Goal: Task Accomplishment & Management: Complete application form

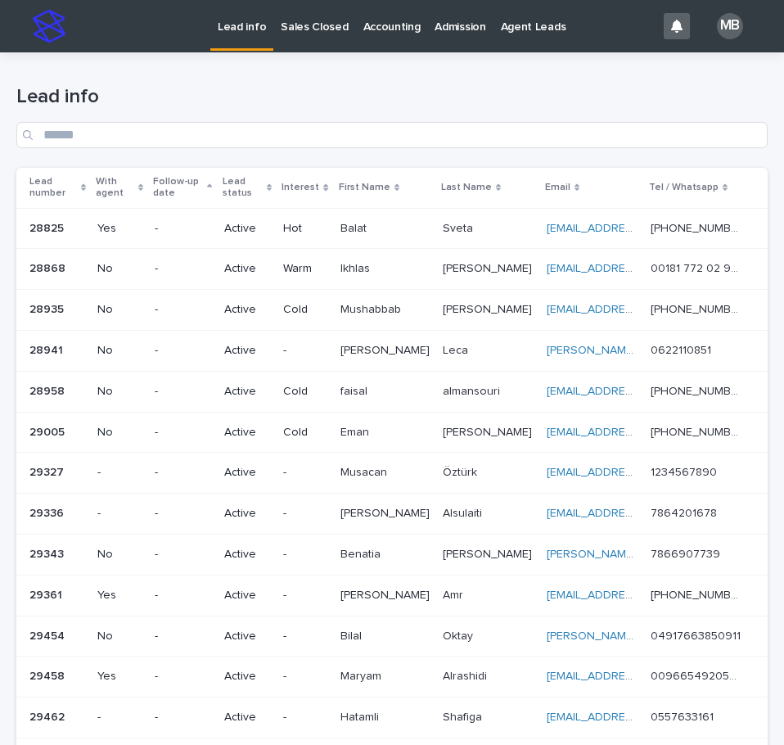
drag, startPoint x: 0, startPoint y: 0, endPoint x: 339, endPoint y: 58, distance: 343.7
click at [339, 58] on div "Lead info" at bounding box center [391, 109] width 751 height 115
click at [301, 29] on p "Sales Closed" at bounding box center [314, 17] width 67 height 34
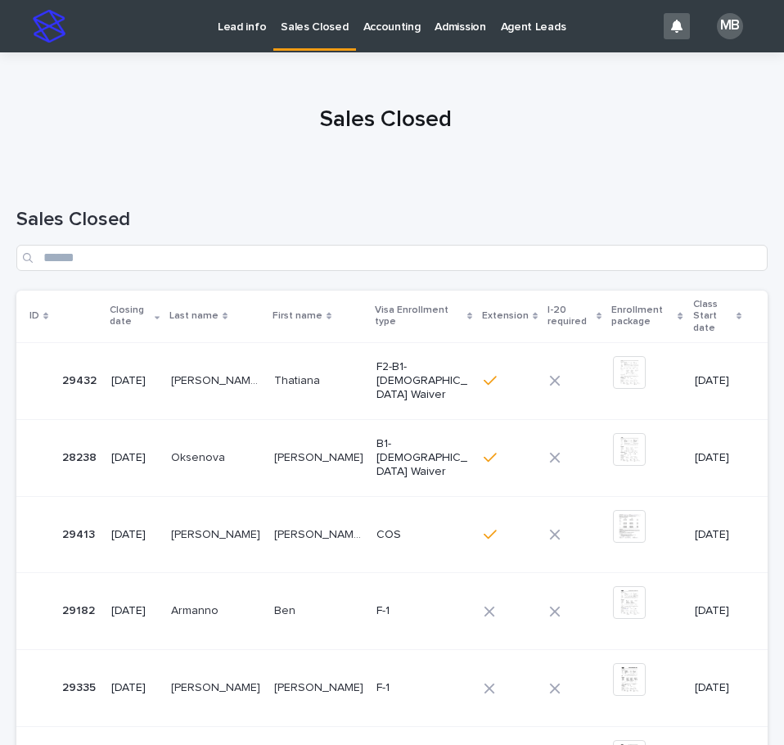
click at [218, 25] on p "Lead info" at bounding box center [242, 17] width 48 height 34
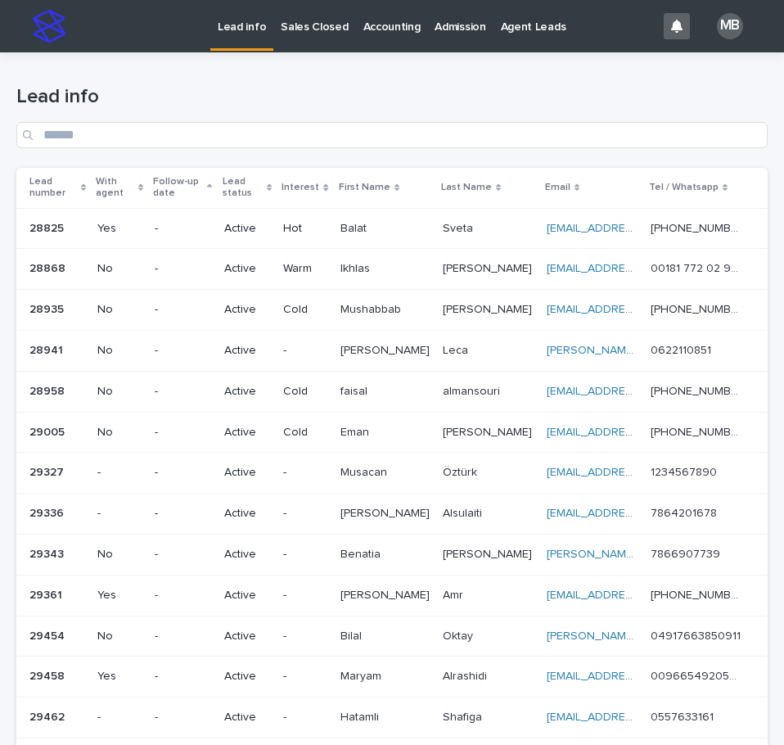
click at [196, 102] on h1 "Lead info" at bounding box center [391, 97] width 751 height 24
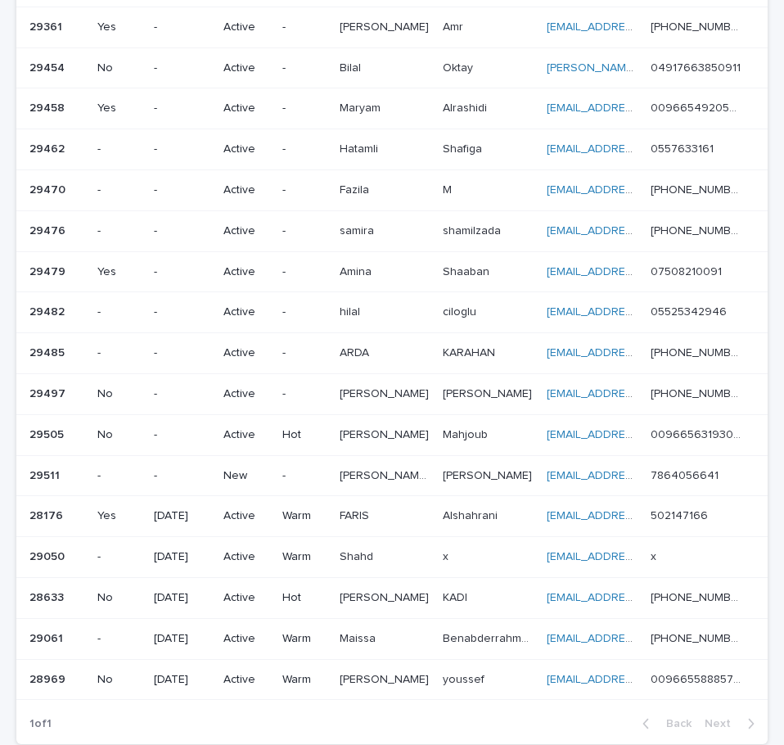
scroll to position [573, 0]
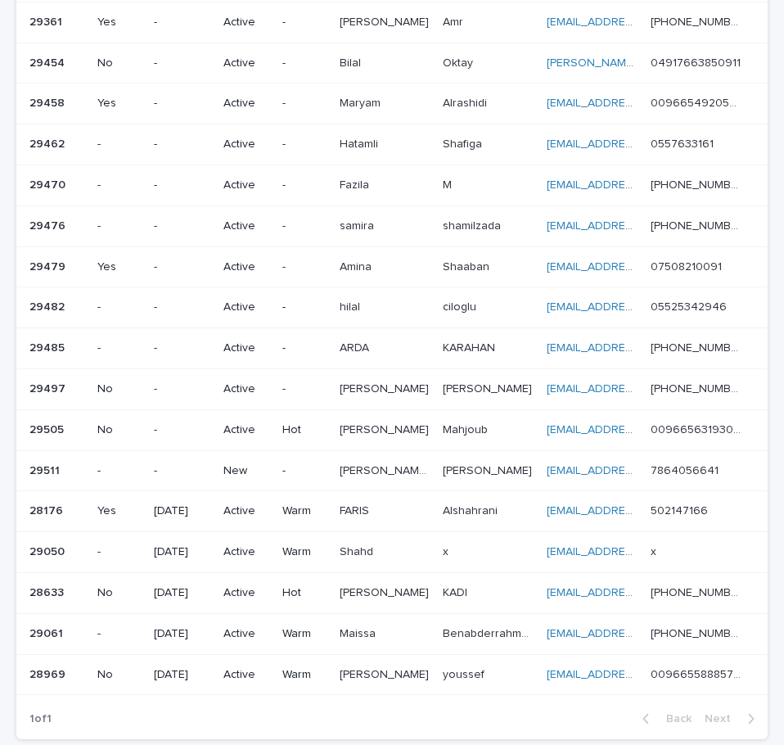
click at [196, 462] on div "-" at bounding box center [182, 469] width 56 height 17
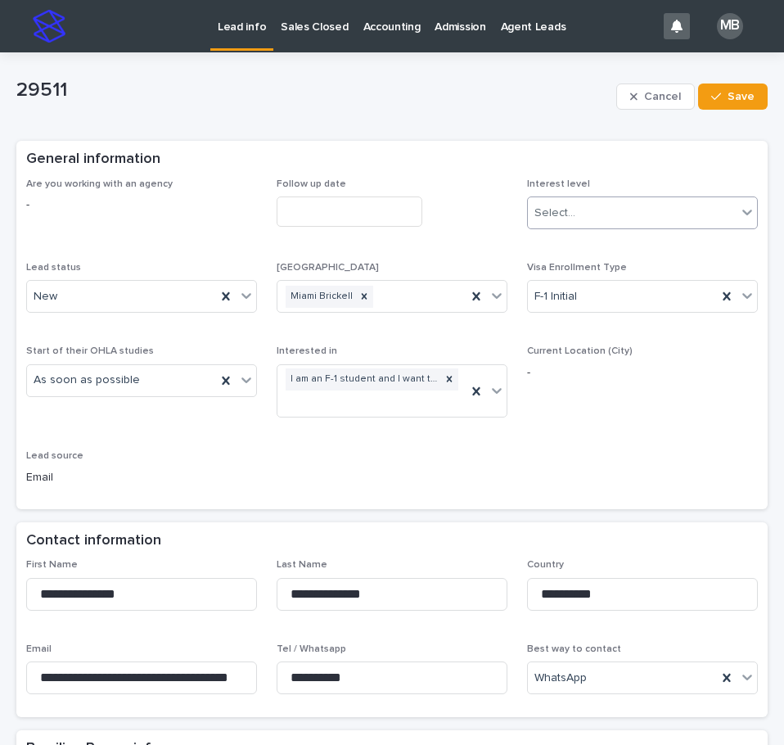
click at [619, 210] on div "Select..." at bounding box center [632, 213] width 209 height 27
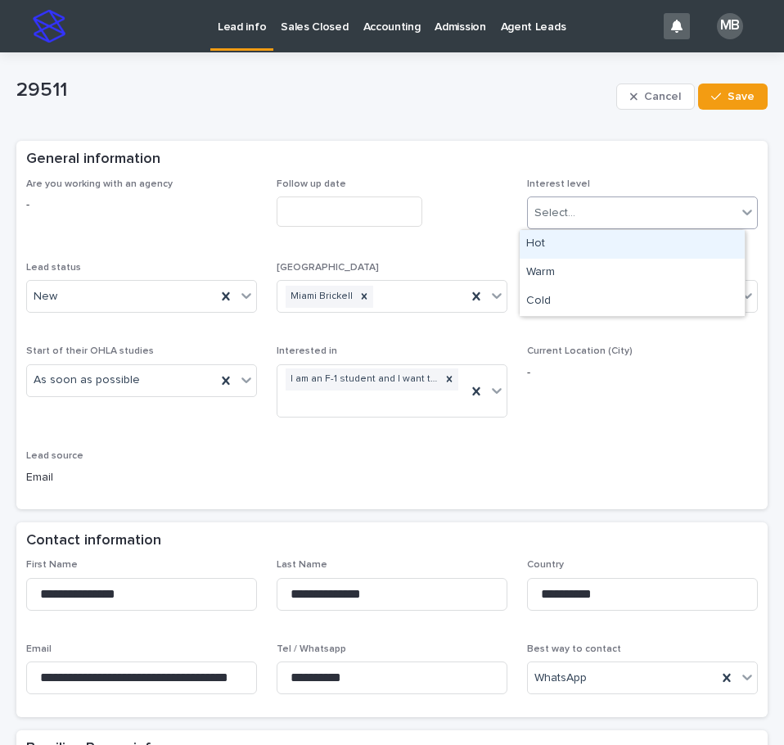
click at [612, 244] on div "Hot" at bounding box center [632, 244] width 225 height 29
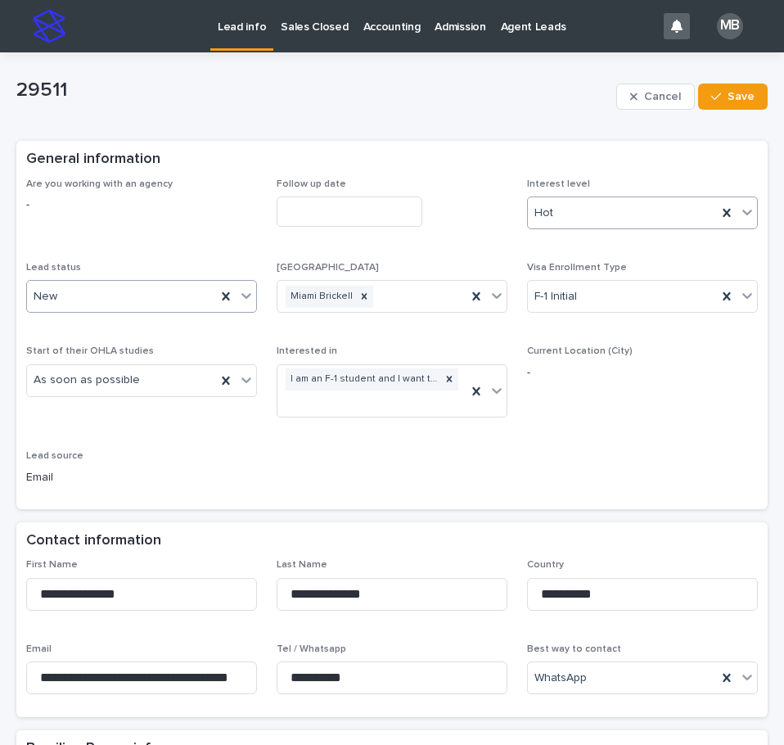
click at [248, 299] on icon at bounding box center [246, 295] width 16 height 16
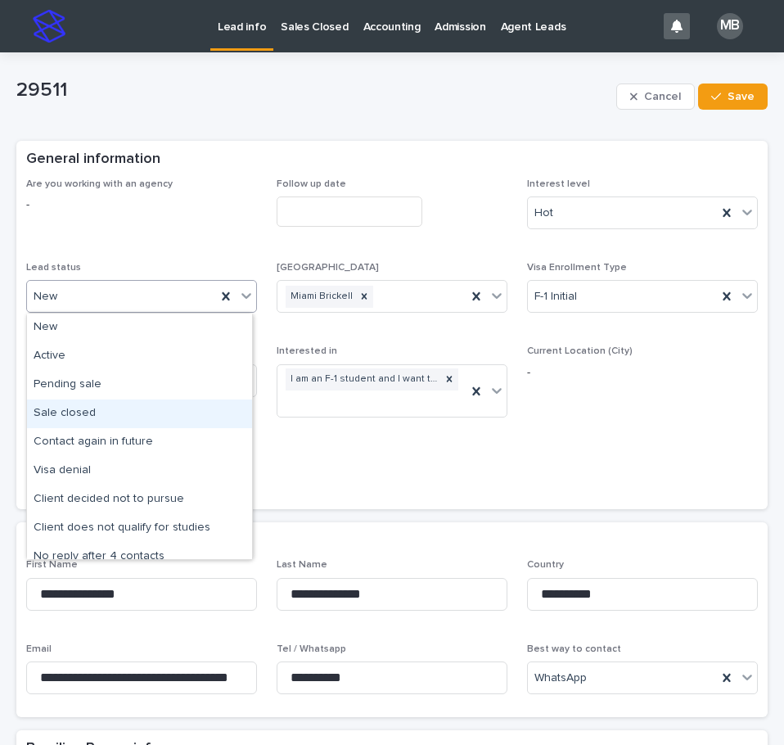
click at [209, 408] on div "Sale closed" at bounding box center [139, 413] width 225 height 29
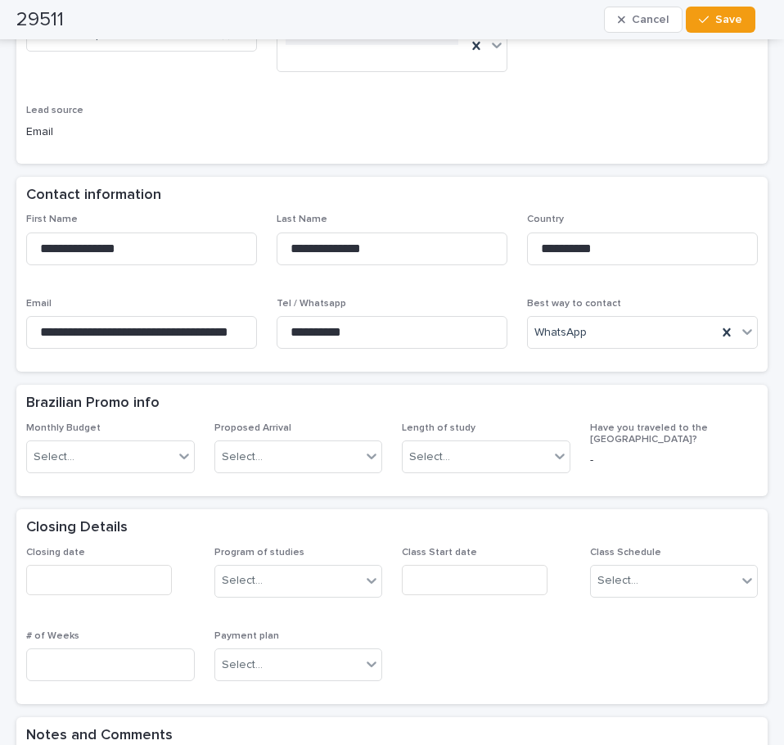
scroll to position [573, 0]
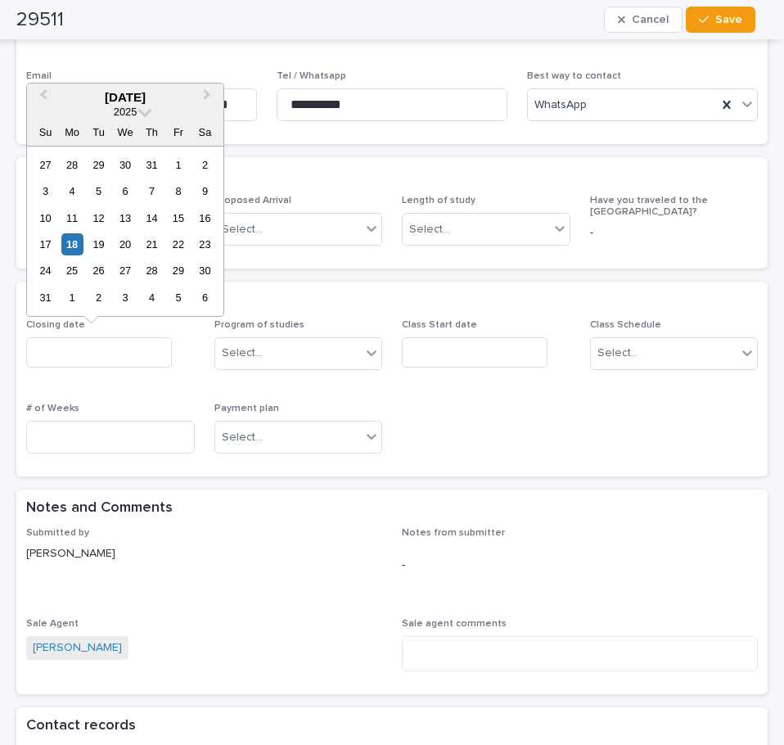
click at [123, 351] on input "text" at bounding box center [99, 352] width 146 height 30
click at [74, 251] on div "18" at bounding box center [72, 244] width 22 height 22
type input "**********"
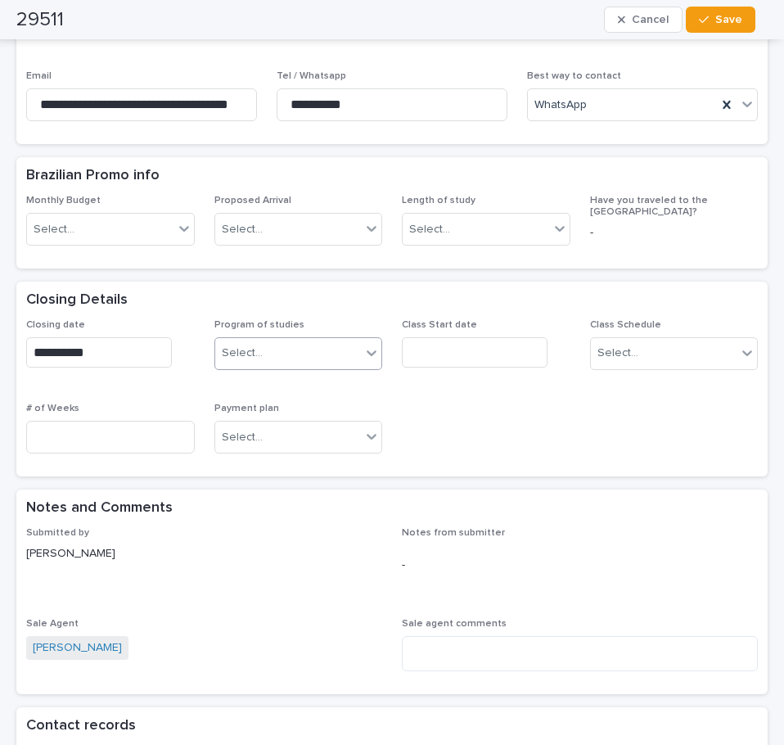
click at [318, 360] on div "Select..." at bounding box center [288, 353] width 146 height 27
click at [430, 358] on input "text" at bounding box center [475, 352] width 146 height 30
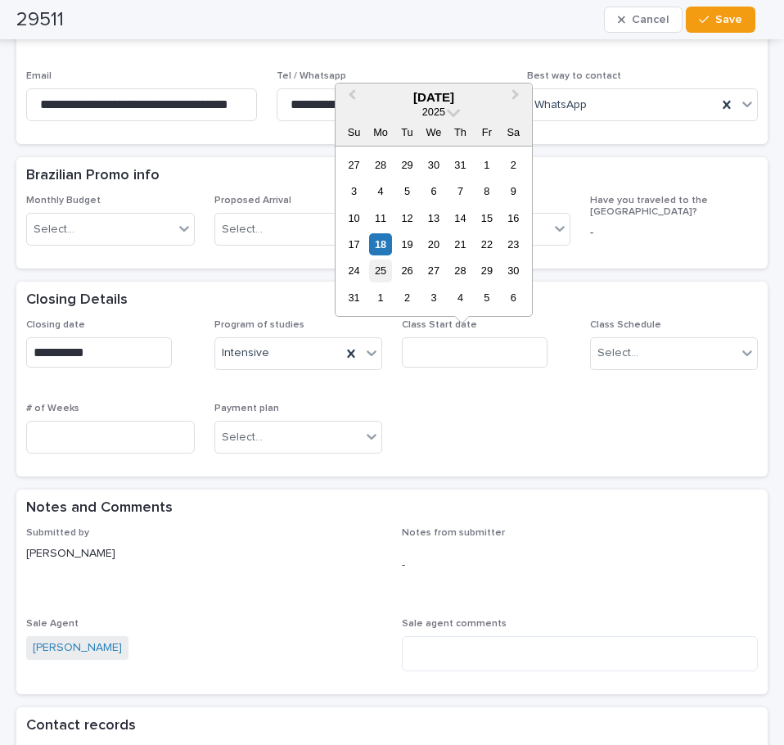
click at [382, 262] on div "25" at bounding box center [380, 270] width 22 height 22
type input "**********"
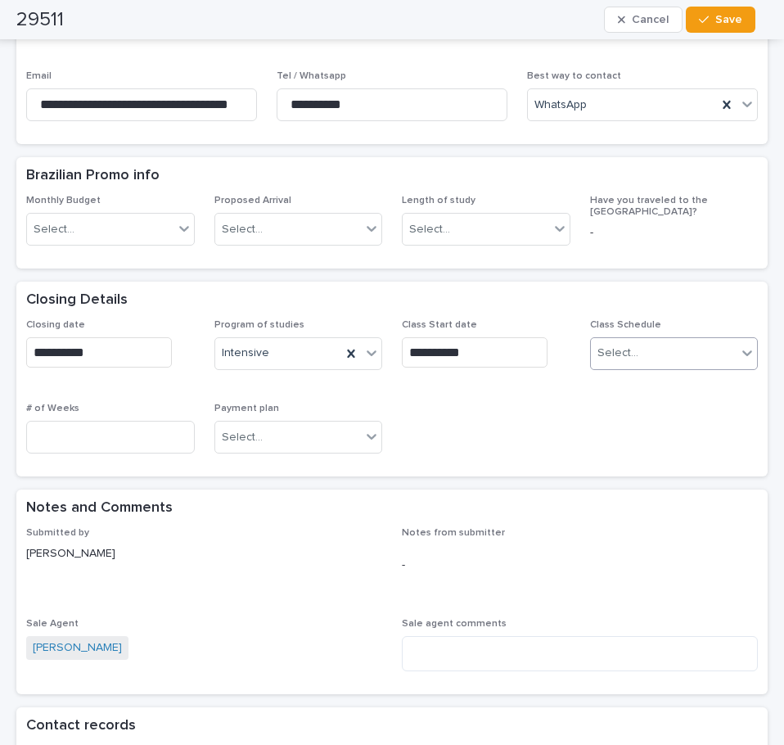
drag, startPoint x: 646, startPoint y: 327, endPoint x: 646, endPoint y: 356, distance: 28.6
click at [646, 331] on div "Class Schedule Select..." at bounding box center [674, 351] width 169 height 64
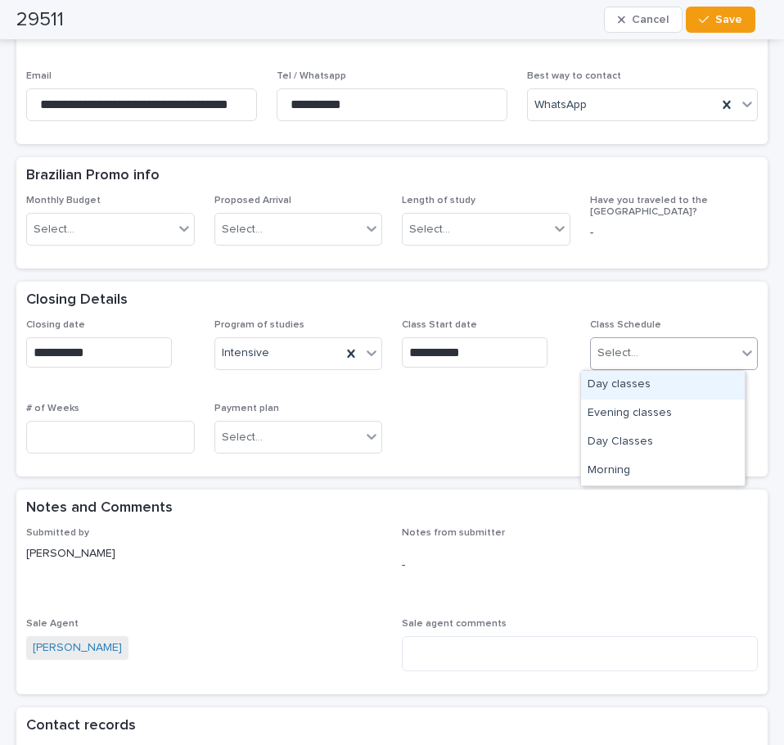
click at [646, 358] on div "Select..." at bounding box center [664, 353] width 146 height 27
click at [642, 384] on div "Day classes" at bounding box center [663, 385] width 164 height 29
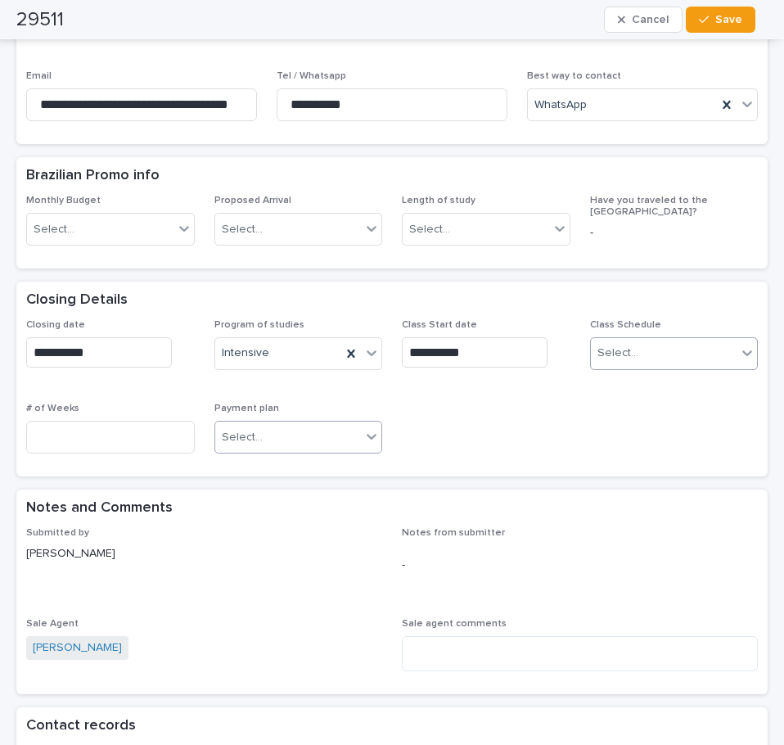
click at [284, 445] on div "Select..." at bounding box center [288, 437] width 146 height 27
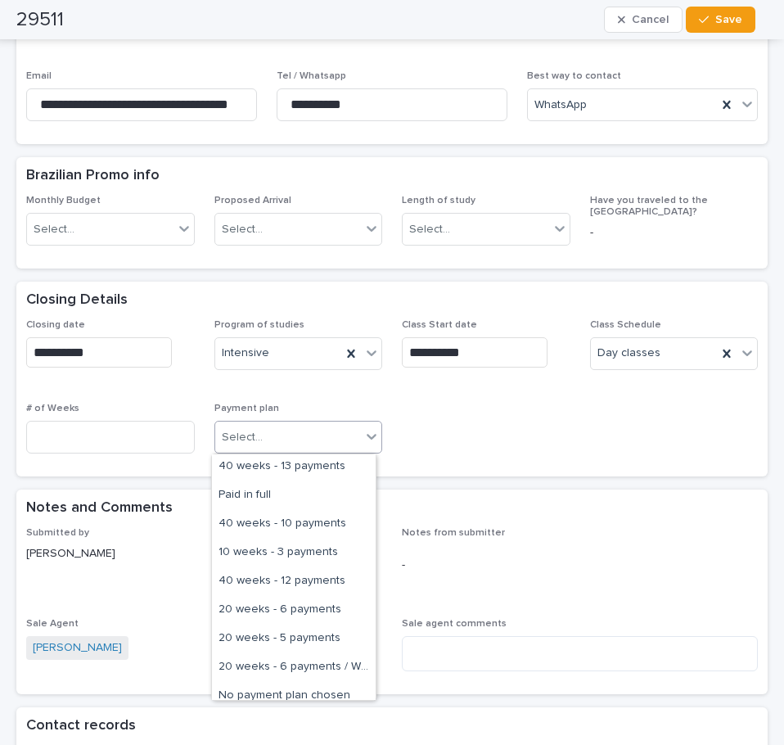
scroll to position [471, 0]
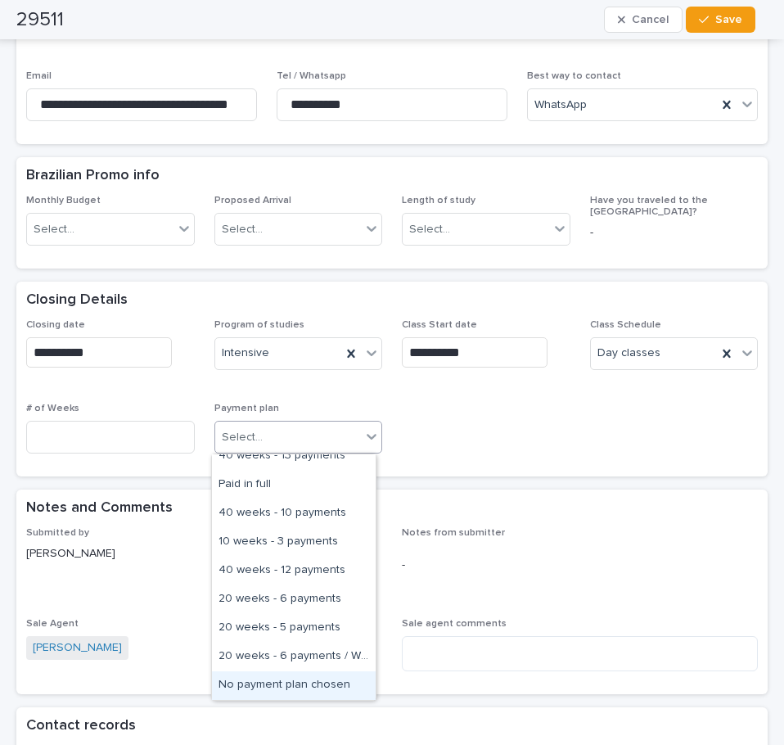
click at [322, 676] on div "No payment plan chosen" at bounding box center [294, 685] width 164 height 29
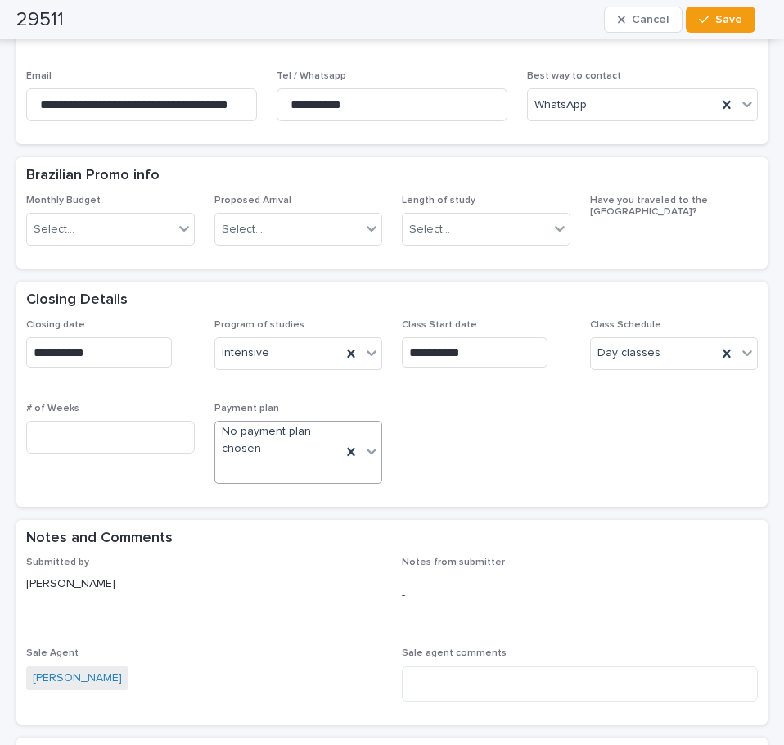
scroll to position [588, 0]
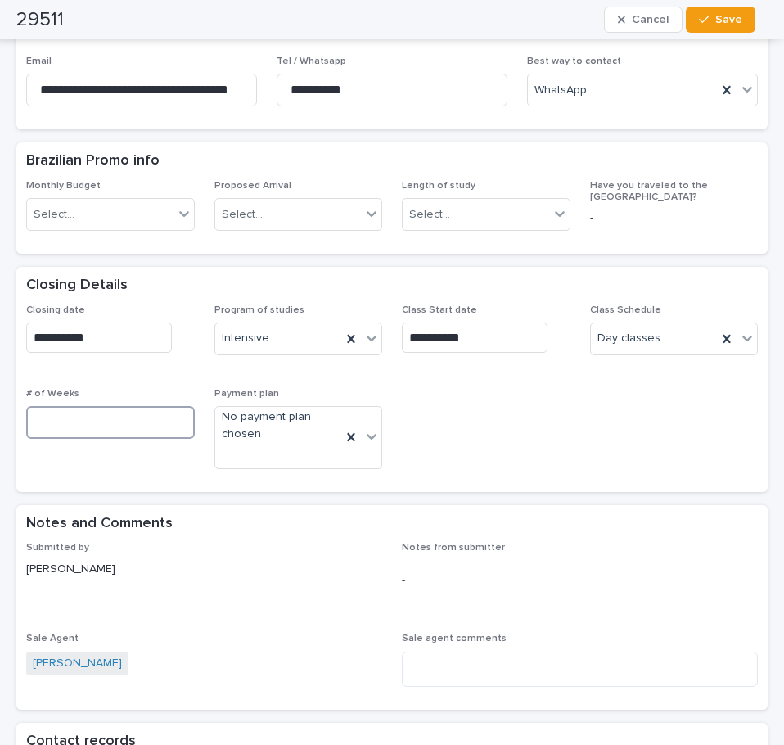
click at [168, 412] on input at bounding box center [110, 422] width 169 height 33
type input "**"
click at [284, 555] on div "Submitted by [PERSON_NAME]" at bounding box center [204, 566] width 356 height 48
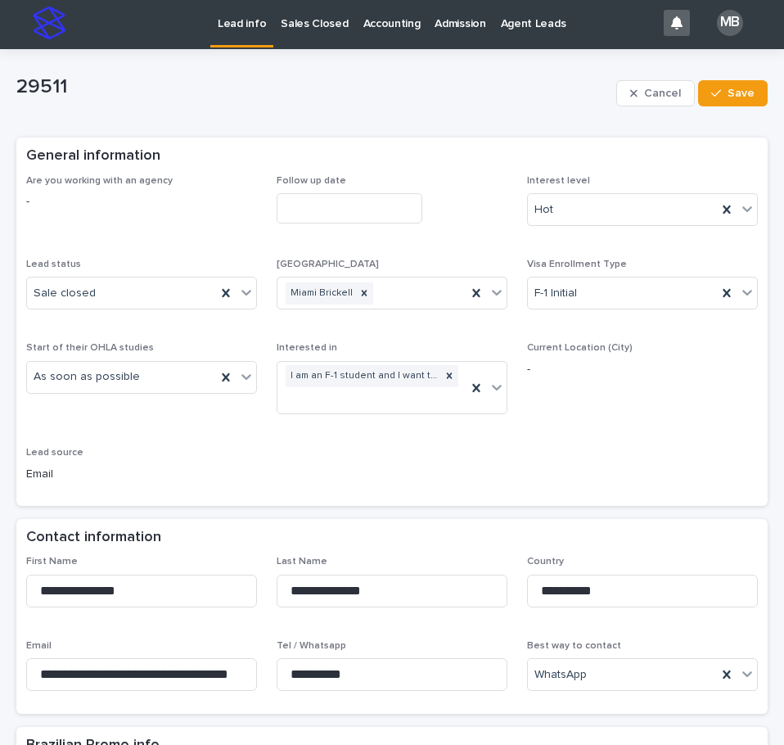
scroll to position [0, 0]
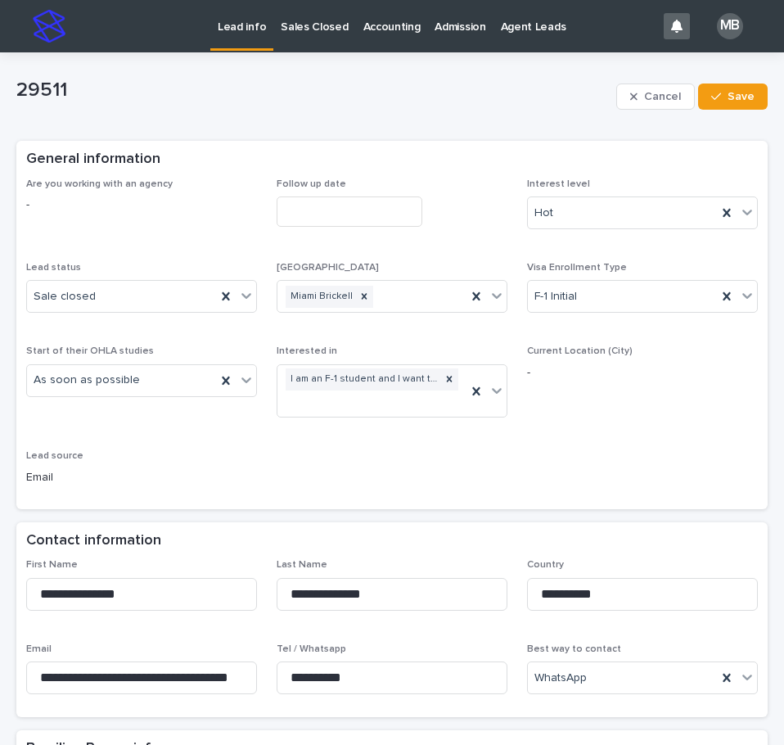
drag, startPoint x: 729, startPoint y: 93, endPoint x: 539, endPoint y: 91, distance: 189.9
click at [728, 93] on span "Save" at bounding box center [740, 96] width 27 height 11
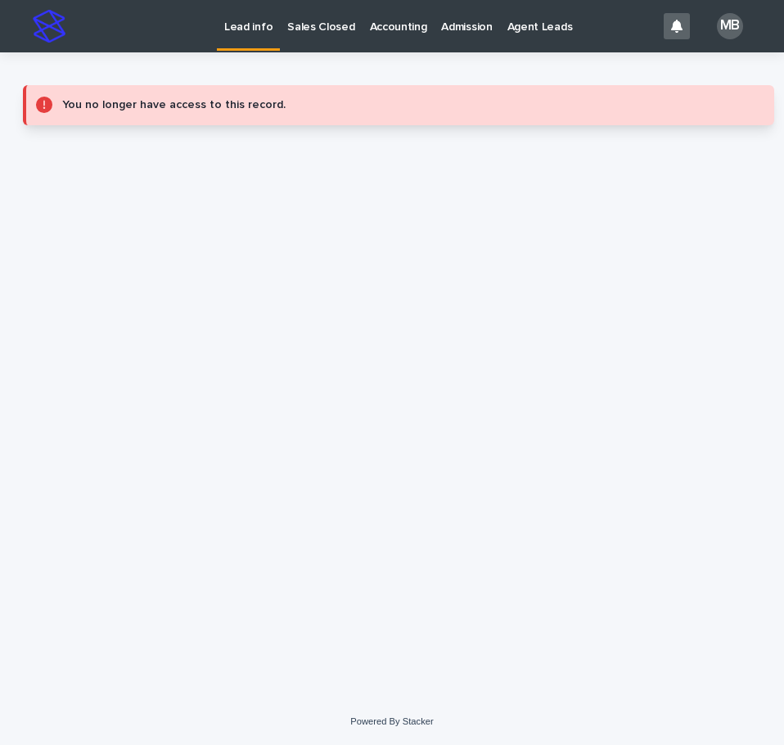
click at [325, 36] on link "Sales Closed" at bounding box center [321, 25] width 82 height 51
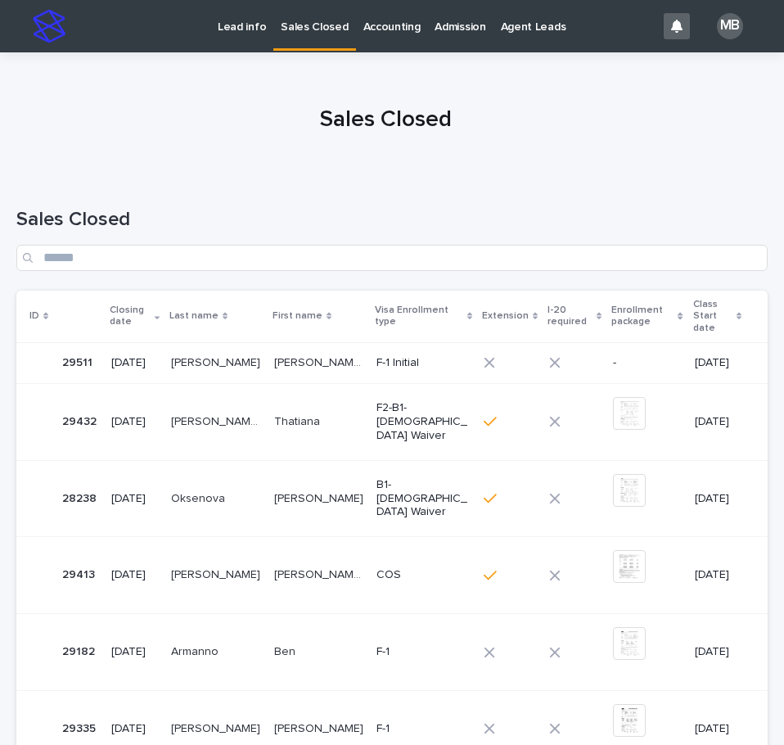
click at [290, 353] on p "[PERSON_NAME] [PERSON_NAME]" at bounding box center [320, 361] width 93 height 17
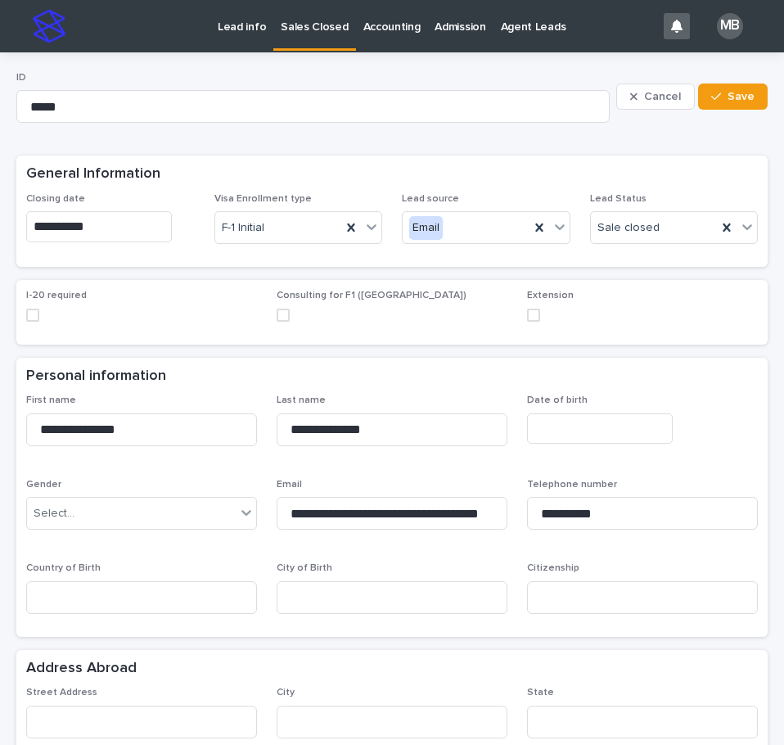
click at [527, 314] on span at bounding box center [533, 314] width 13 height 13
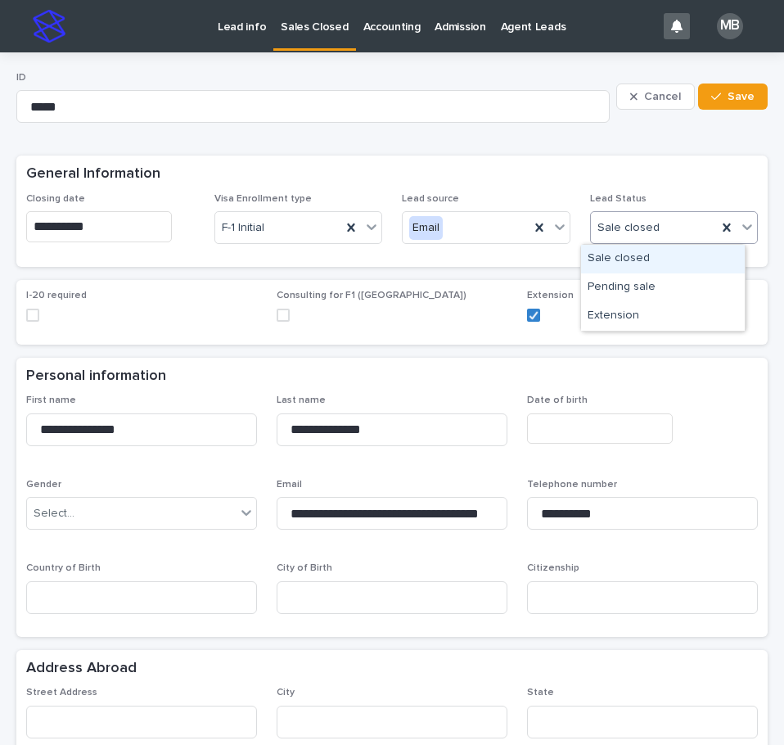
click at [740, 233] on icon at bounding box center [747, 226] width 16 height 16
click at [675, 313] on div "Extension" at bounding box center [663, 316] width 164 height 29
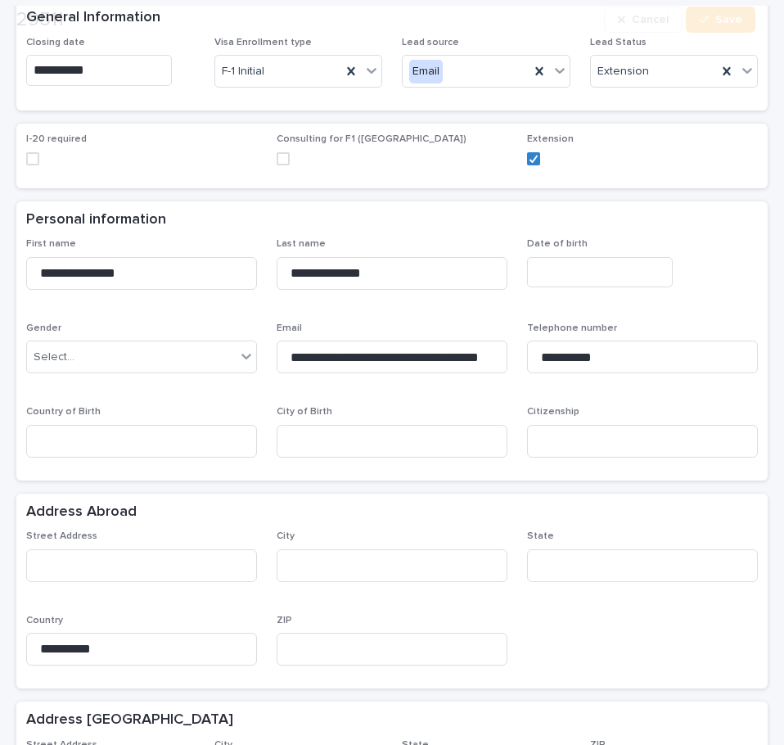
scroll to position [164, 0]
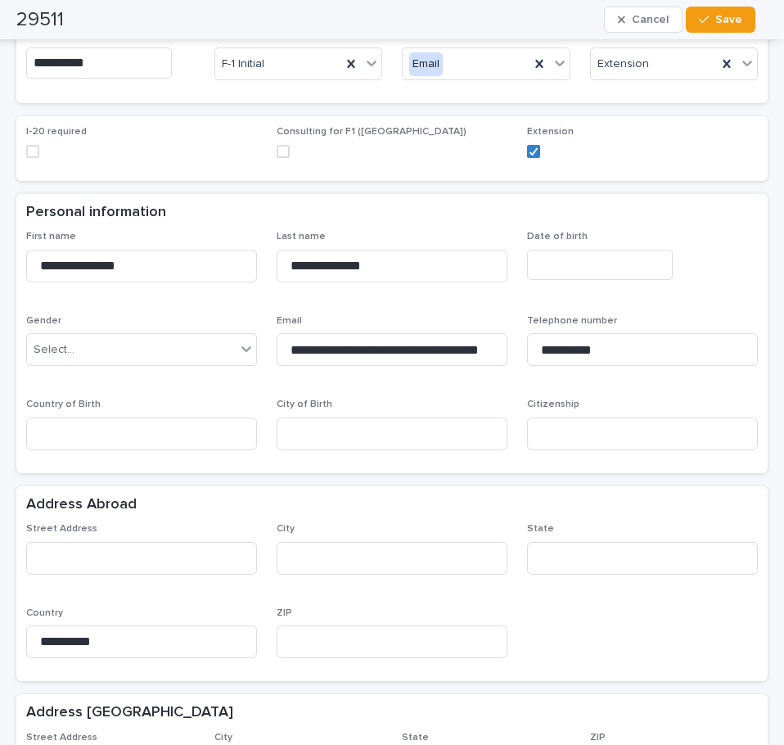
click at [581, 260] on input "text" at bounding box center [600, 265] width 146 height 30
click at [661, 172] on div "I-20 required Consulting for F1 ([GEOGRAPHIC_DATA]) Extension" at bounding box center [391, 148] width 751 height 64
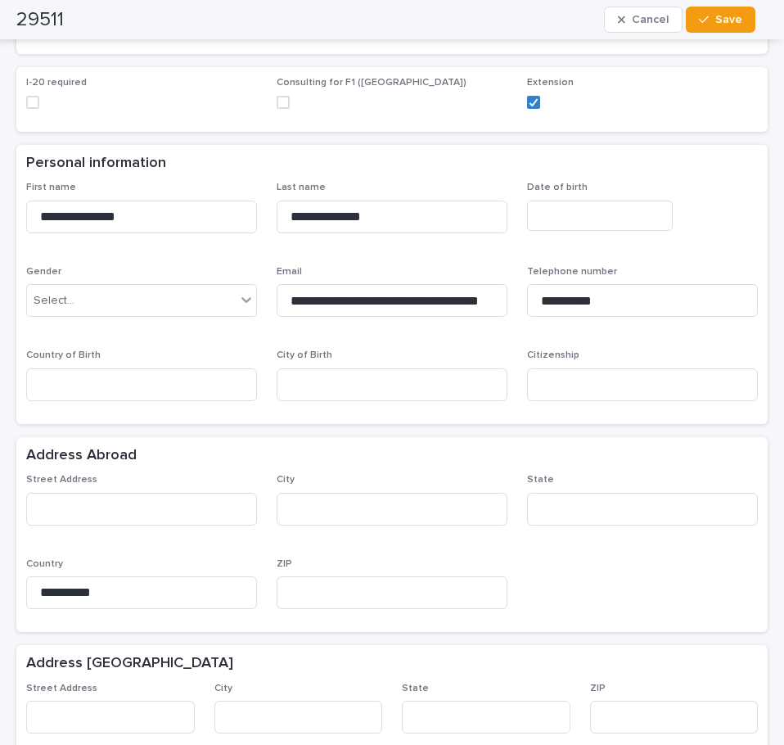
scroll to position [245, 0]
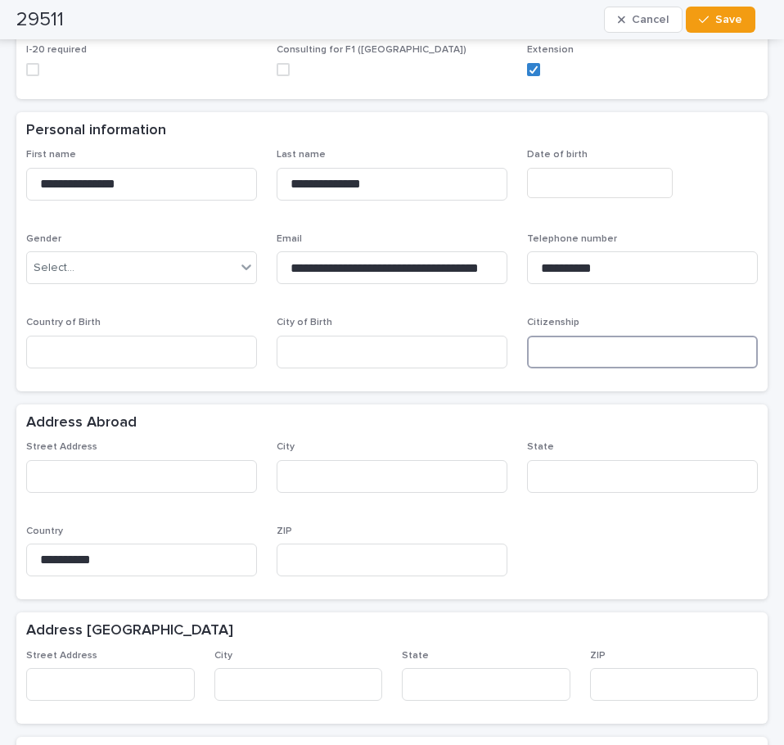
click at [557, 362] on input at bounding box center [642, 352] width 231 height 33
type input "*"
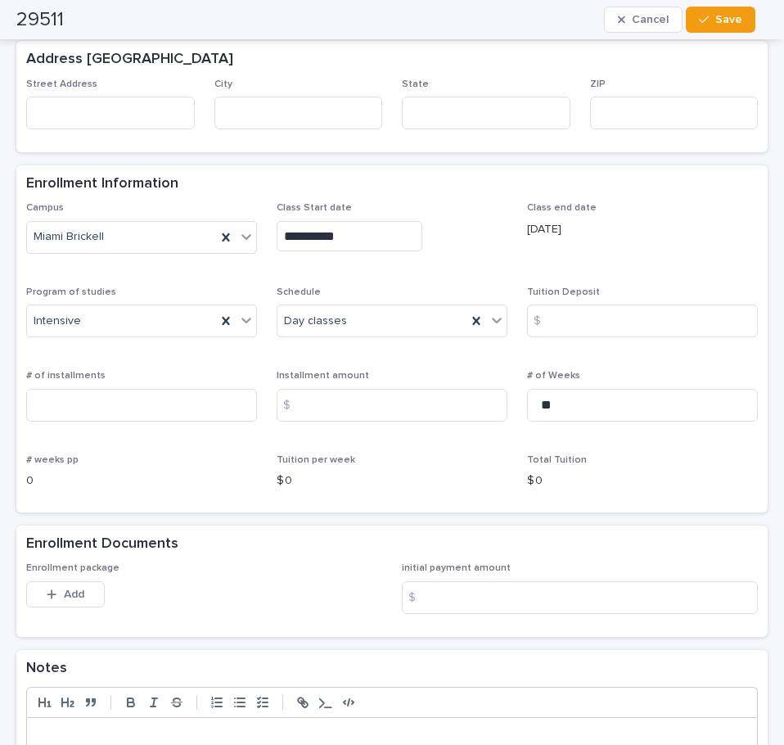
scroll to position [818, 0]
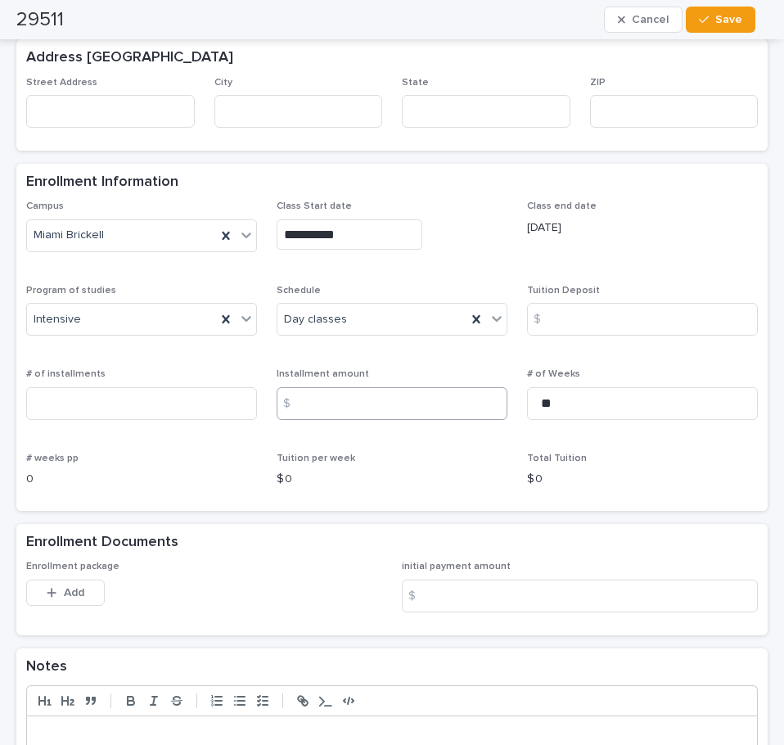
type input "*********"
click at [377, 418] on input at bounding box center [392, 403] width 231 height 33
type input "***"
click at [75, 421] on div "# of installments" at bounding box center [141, 400] width 231 height 64
click at [96, 411] on input at bounding box center [141, 403] width 231 height 33
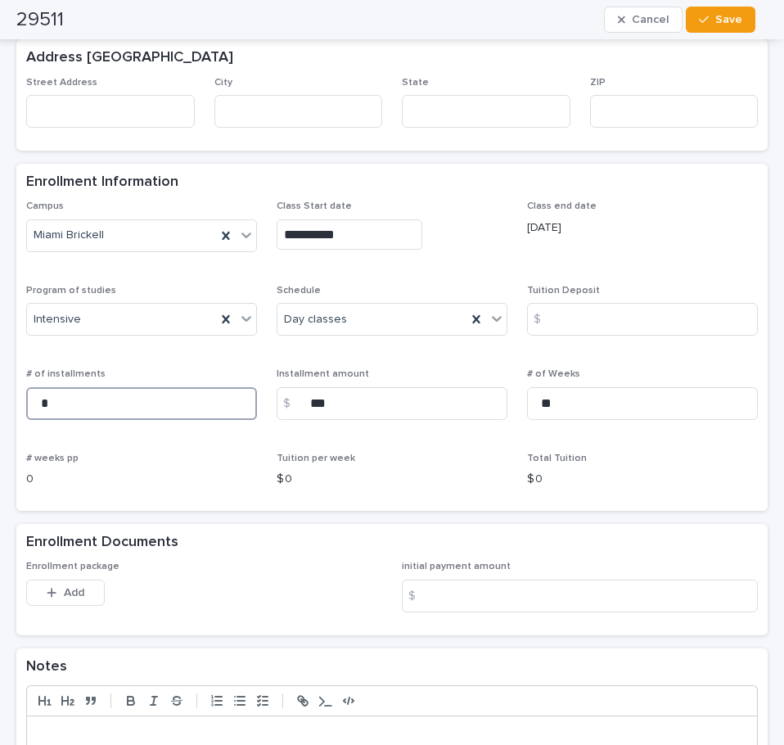
type input "*"
click at [396, 489] on div "Tuition per week $ 0" at bounding box center [392, 477] width 231 height 48
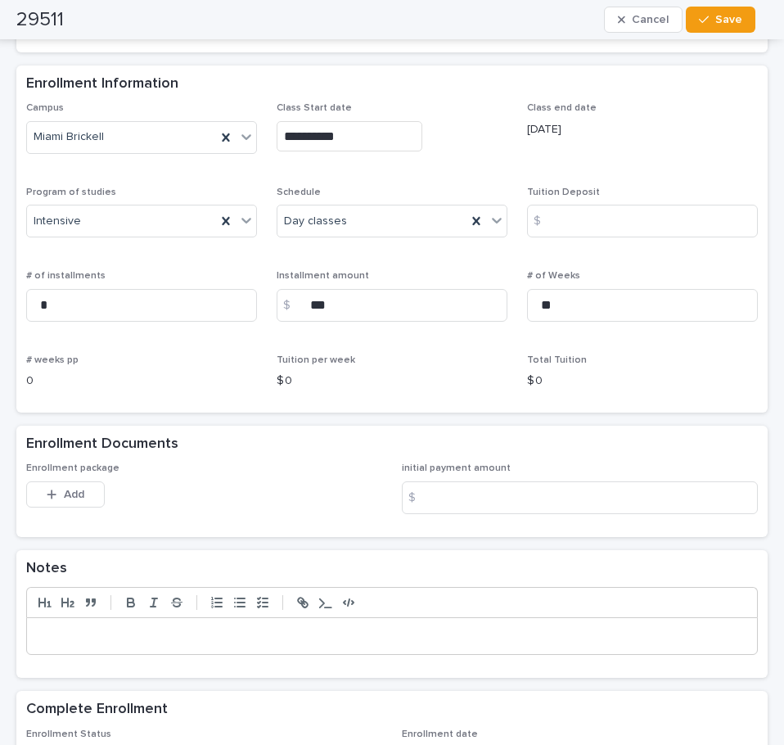
scroll to position [1115, 0]
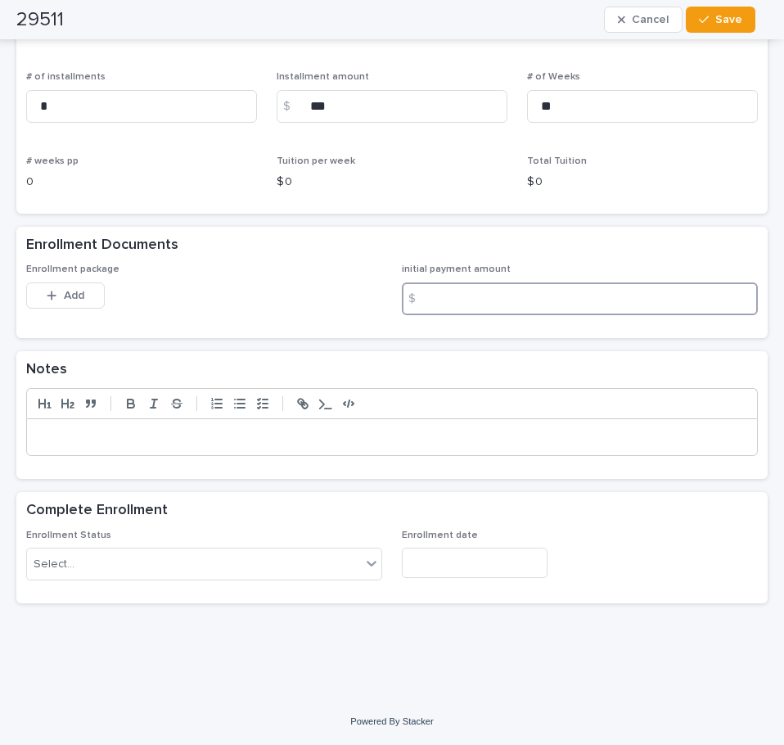
click at [525, 291] on input at bounding box center [580, 298] width 356 height 33
click at [156, 559] on div "Select..." at bounding box center [194, 564] width 334 height 27
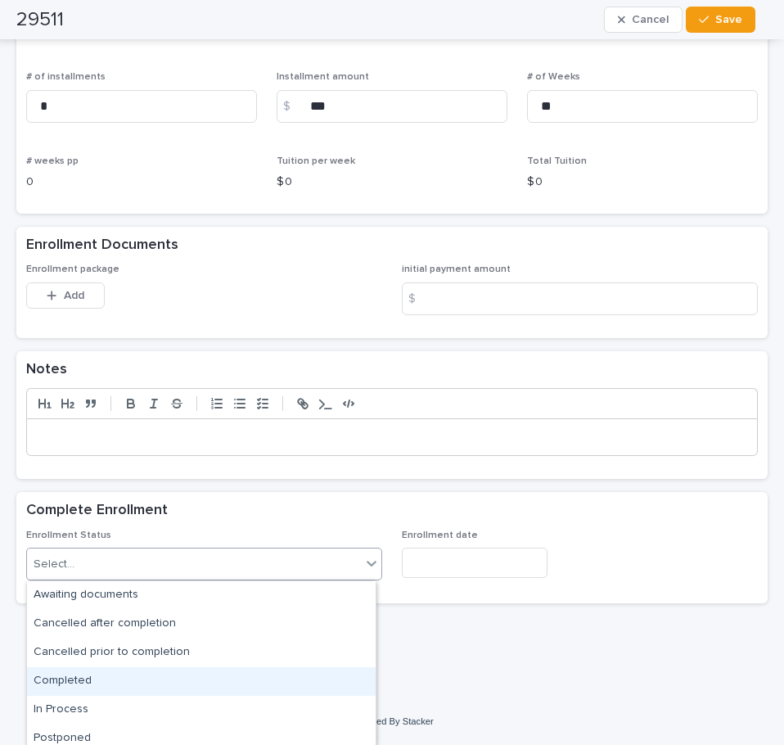
click at [141, 678] on div "Completed" at bounding box center [201, 681] width 349 height 29
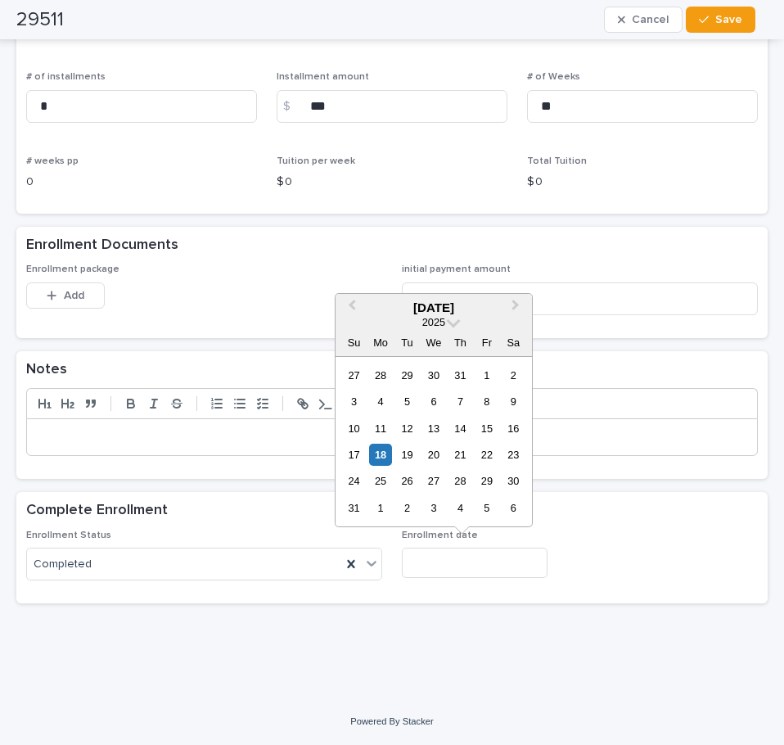
click at [492, 567] on input "text" at bounding box center [475, 562] width 146 height 30
click at [376, 453] on div "18" at bounding box center [380, 455] width 22 height 22
type input "**********"
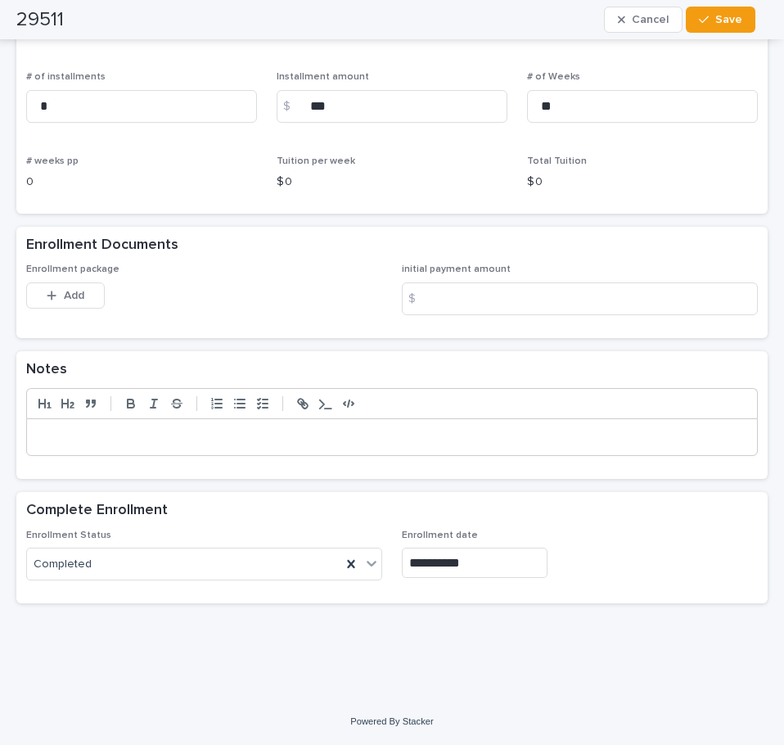
click at [36, 281] on div "Enrollment package This file cannot be opened Download File Add" at bounding box center [204, 295] width 356 height 64
click at [39, 295] on button "Add" at bounding box center [65, 295] width 79 height 26
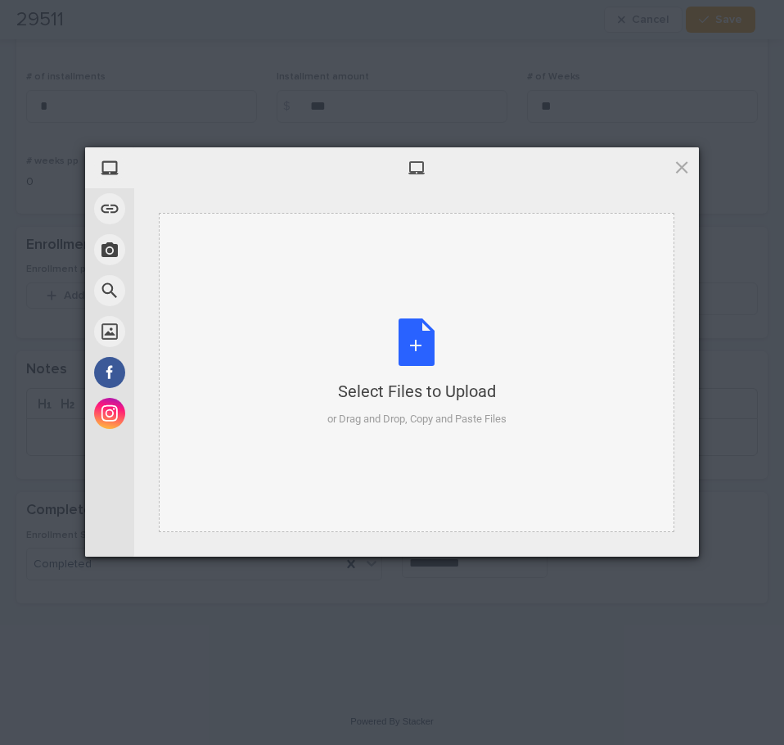
click at [391, 352] on div "Select Files to Upload or Drag and Drop, Copy and Paste Files" at bounding box center [416, 372] width 179 height 109
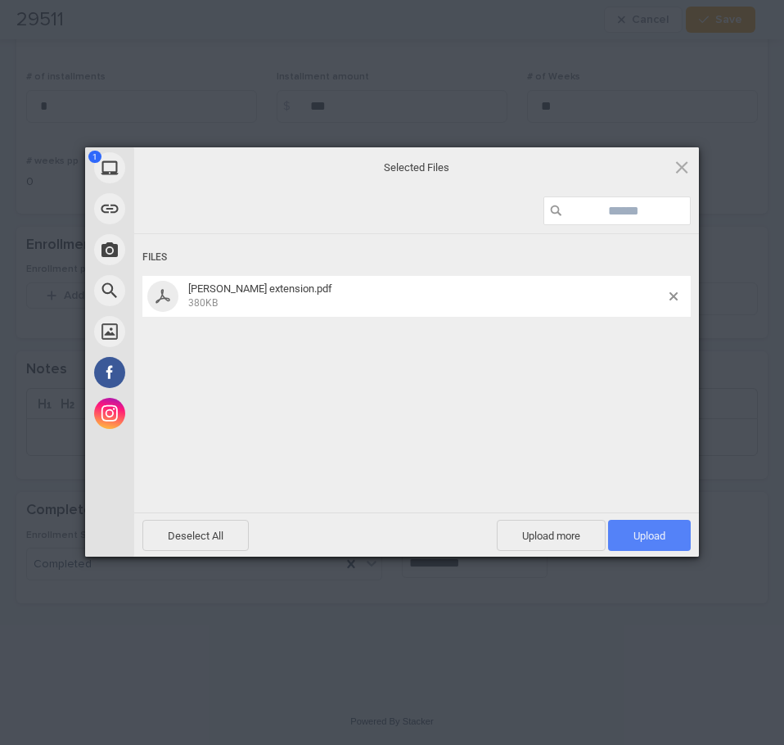
click at [678, 534] on span "Upload 1" at bounding box center [649, 535] width 83 height 31
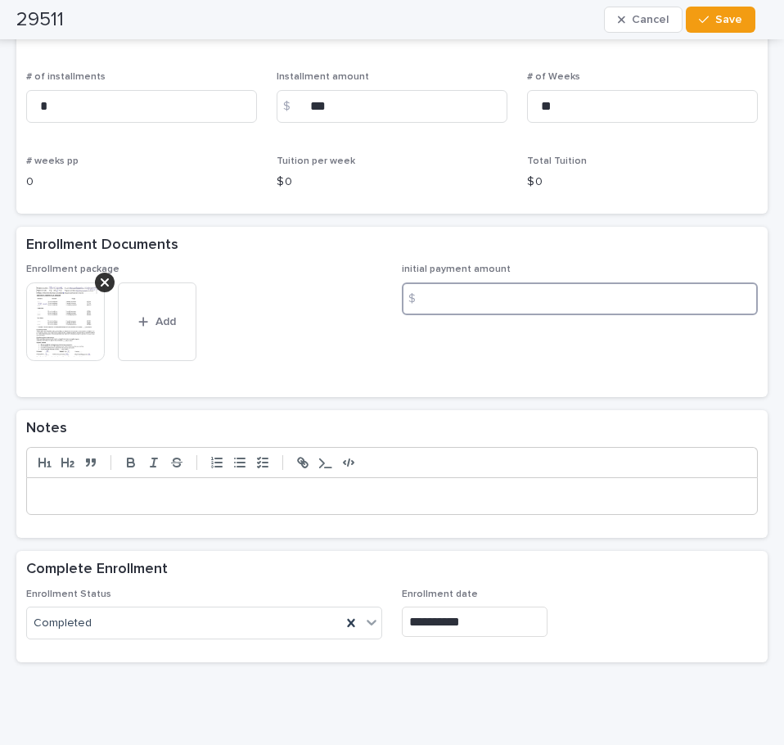
click at [532, 298] on input at bounding box center [580, 298] width 356 height 33
type input "*"
click at [507, 379] on span "initial payment amount $" at bounding box center [580, 324] width 356 height 123
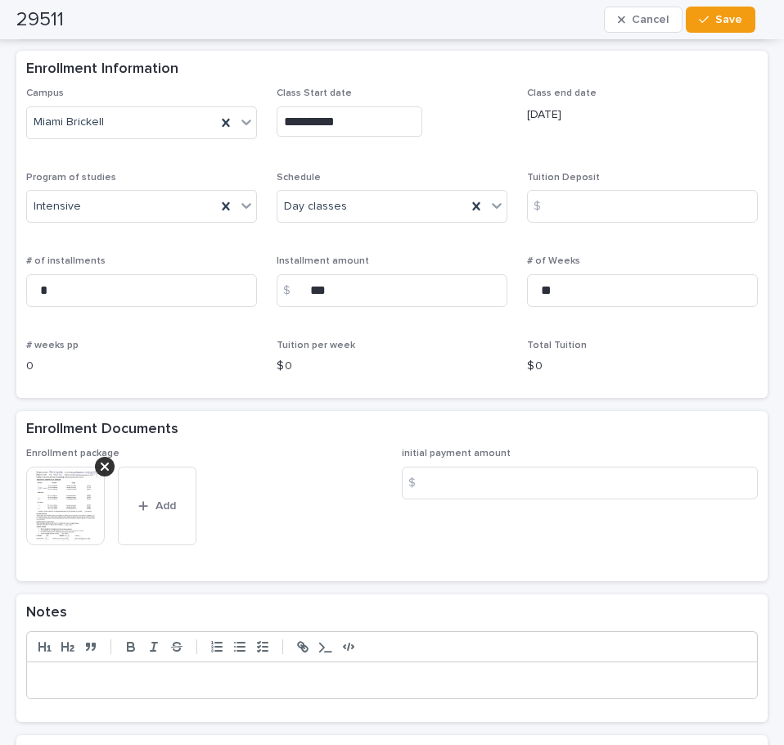
scroll to position [952, 0]
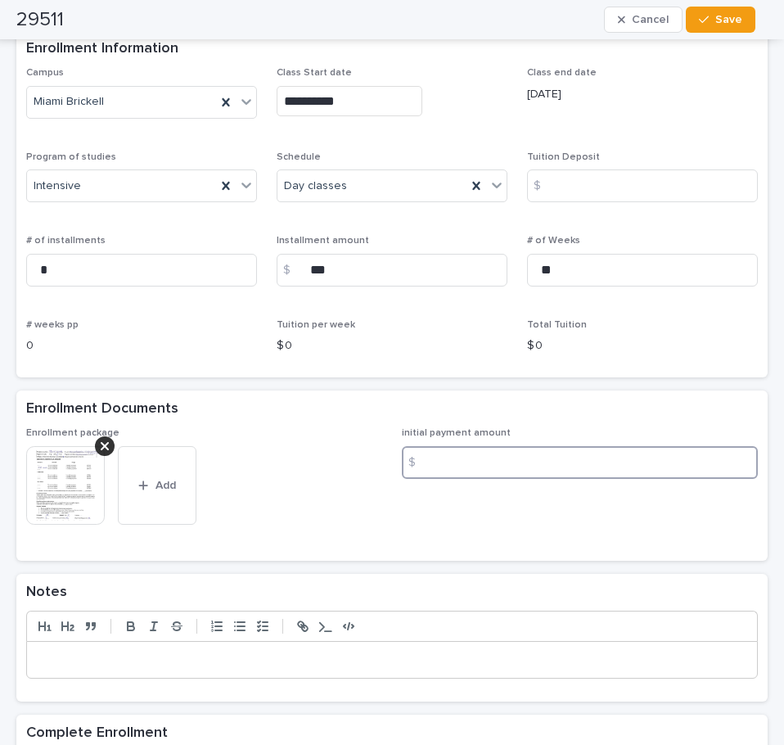
click at [545, 471] on input at bounding box center [580, 462] width 356 height 33
type input "***"
click at [501, 526] on span "initial payment amount $ ***" at bounding box center [580, 488] width 356 height 123
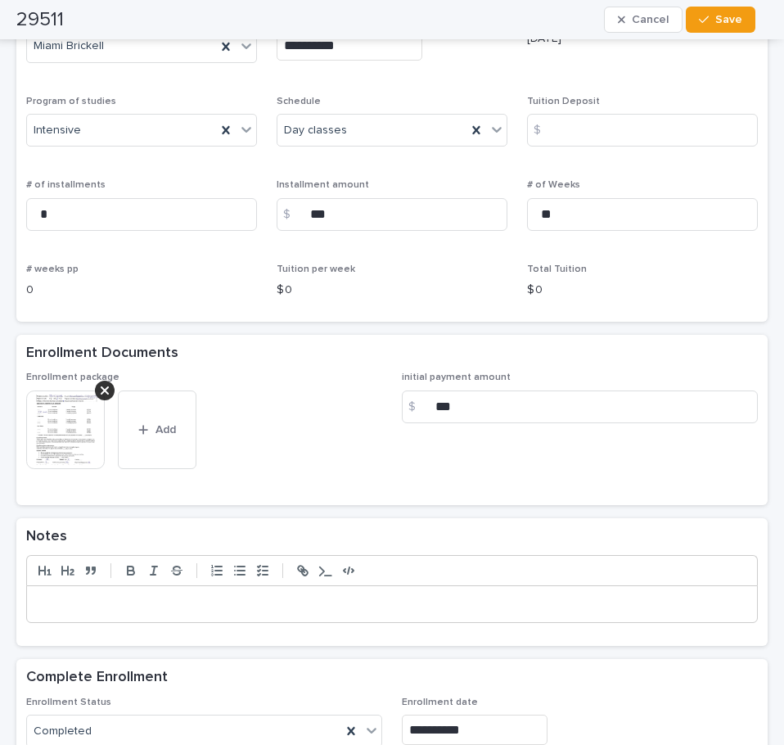
scroll to position [1034, 0]
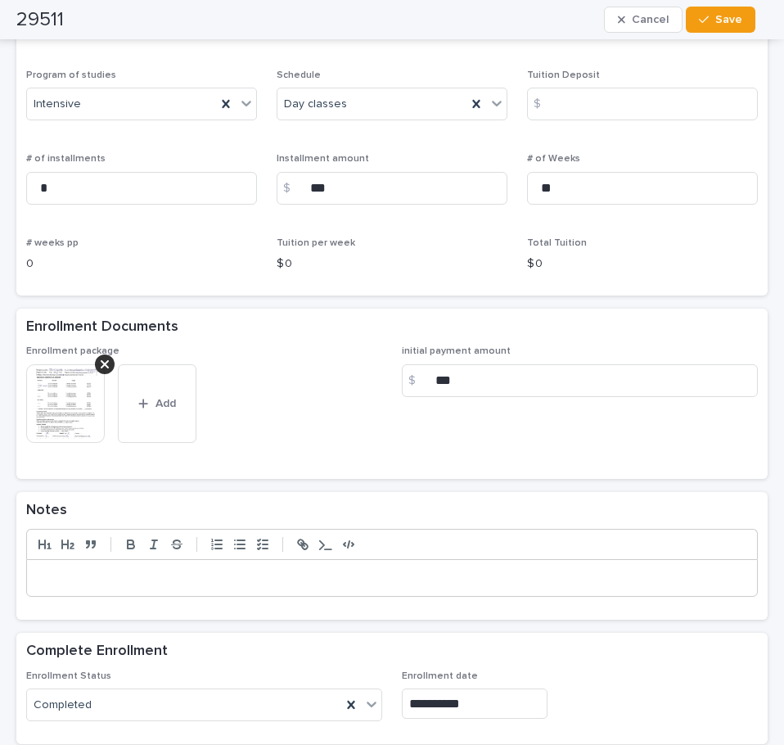
click at [475, 578] on p at bounding box center [391, 578] width 705 height 16
click at [655, 424] on span "initial payment amount $ ***" at bounding box center [580, 406] width 356 height 123
click at [146, 575] on p "**********" at bounding box center [385, 578] width 693 height 16
click at [412, 474] on div "Enrollment package This file cannot be opened Download File Add initial payment…" at bounding box center [391, 411] width 751 height 133
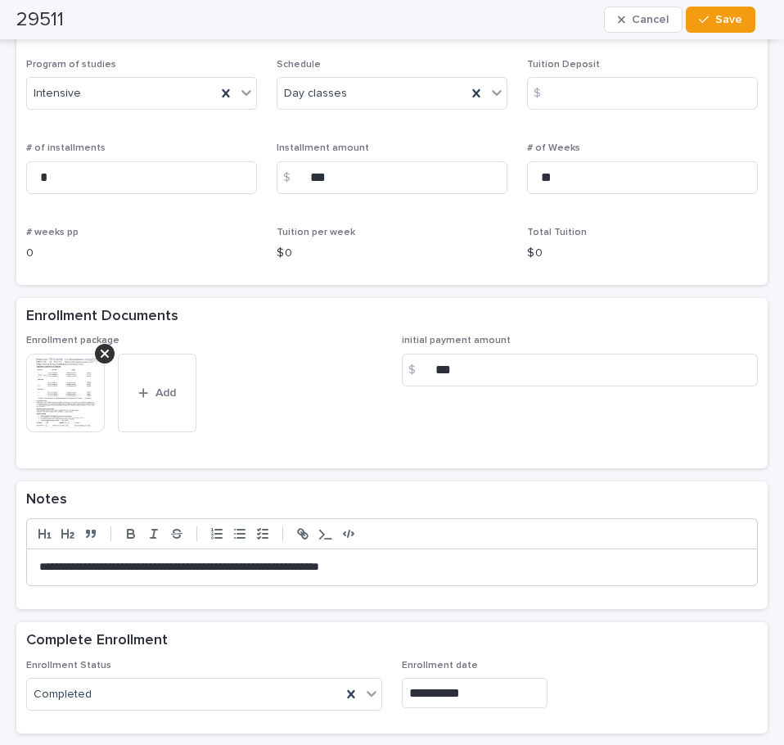
scroll to position [1174, 0]
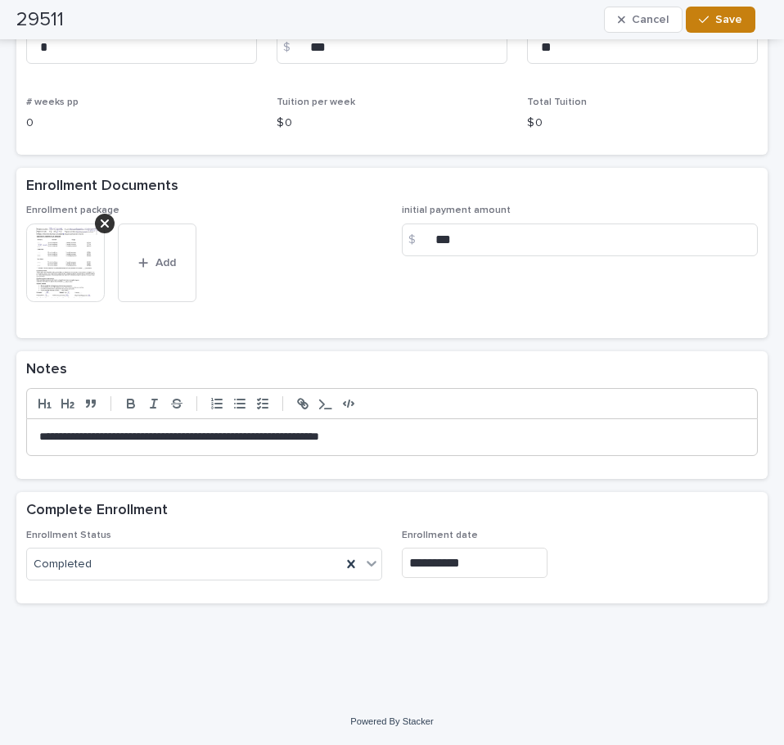
click at [726, 11] on button "Save" at bounding box center [721, 20] width 70 height 26
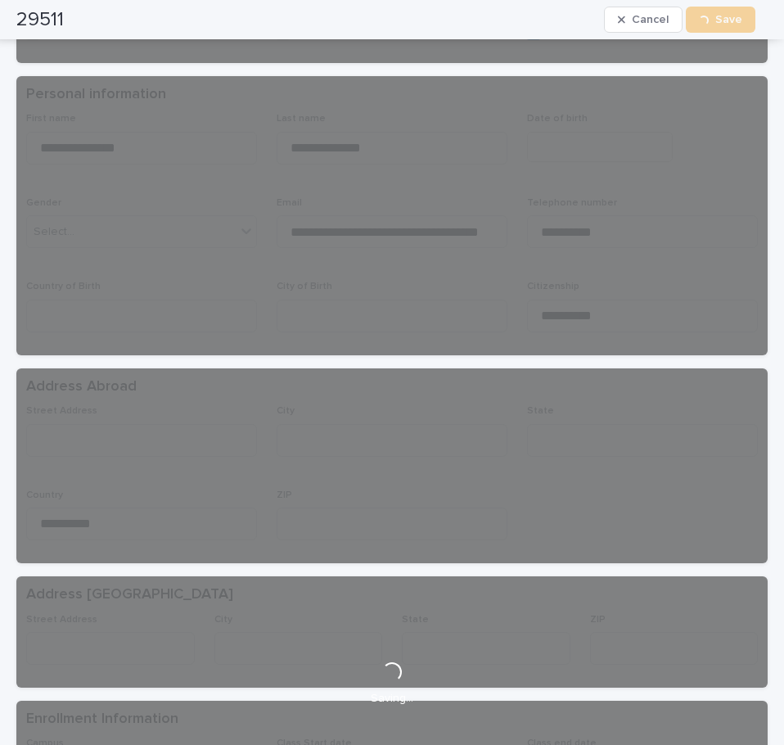
scroll to position [0, 0]
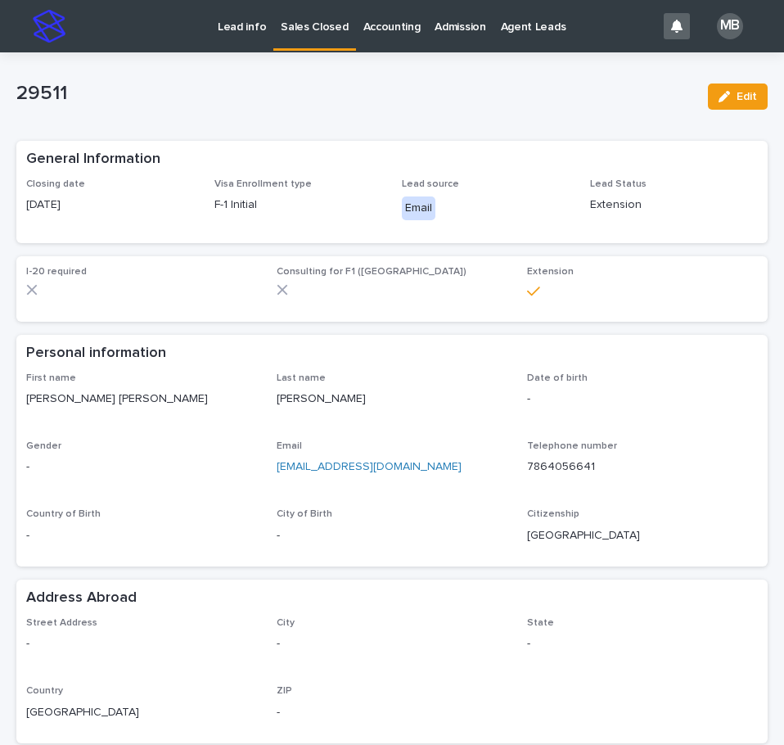
click at [320, 28] on p "Sales Closed" at bounding box center [314, 17] width 67 height 34
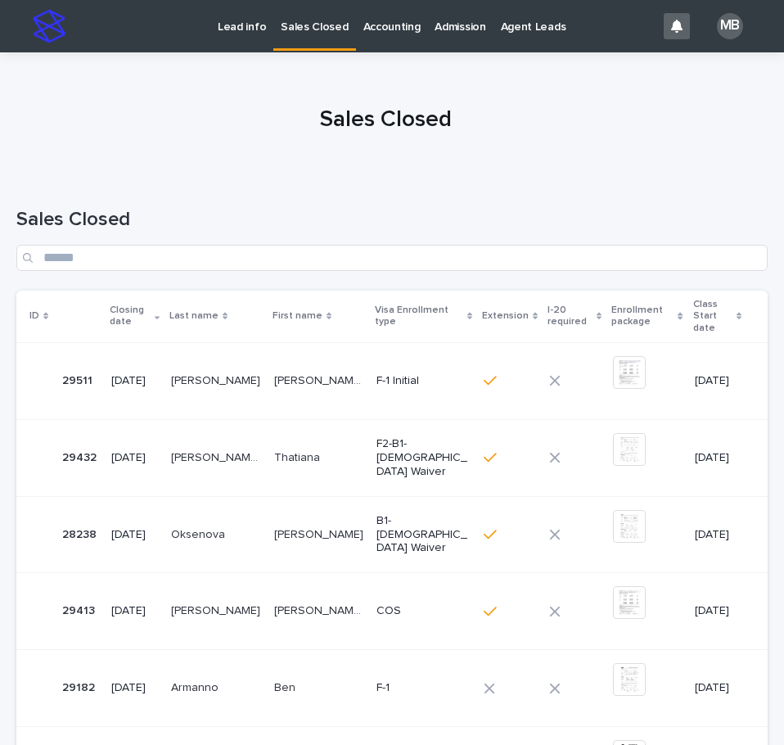
click at [155, 127] on h1 "Sales Closed" at bounding box center [385, 120] width 739 height 28
click at [241, 17] on p "Lead info" at bounding box center [242, 17] width 48 height 34
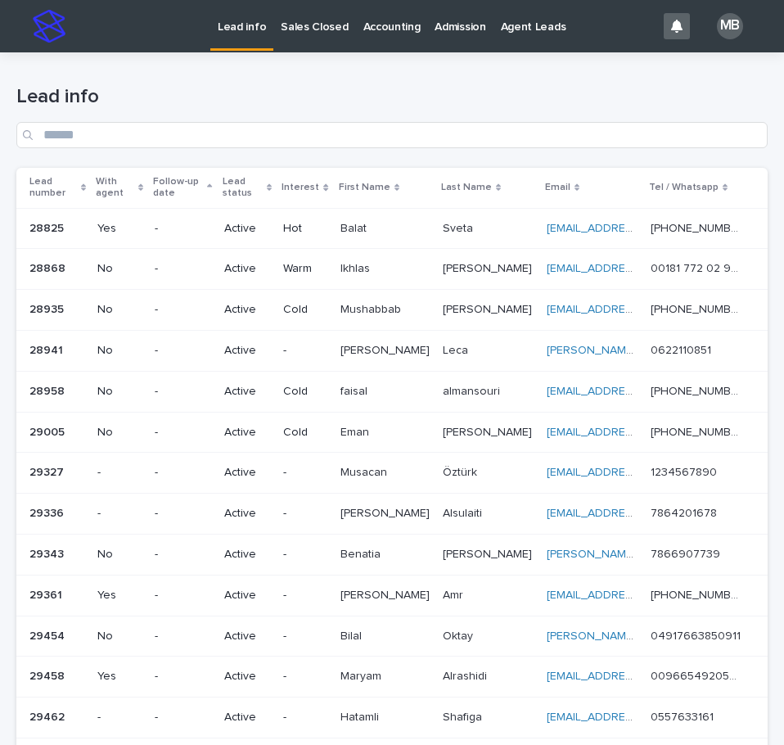
click at [232, 97] on h1 "Lead info" at bounding box center [391, 97] width 751 height 24
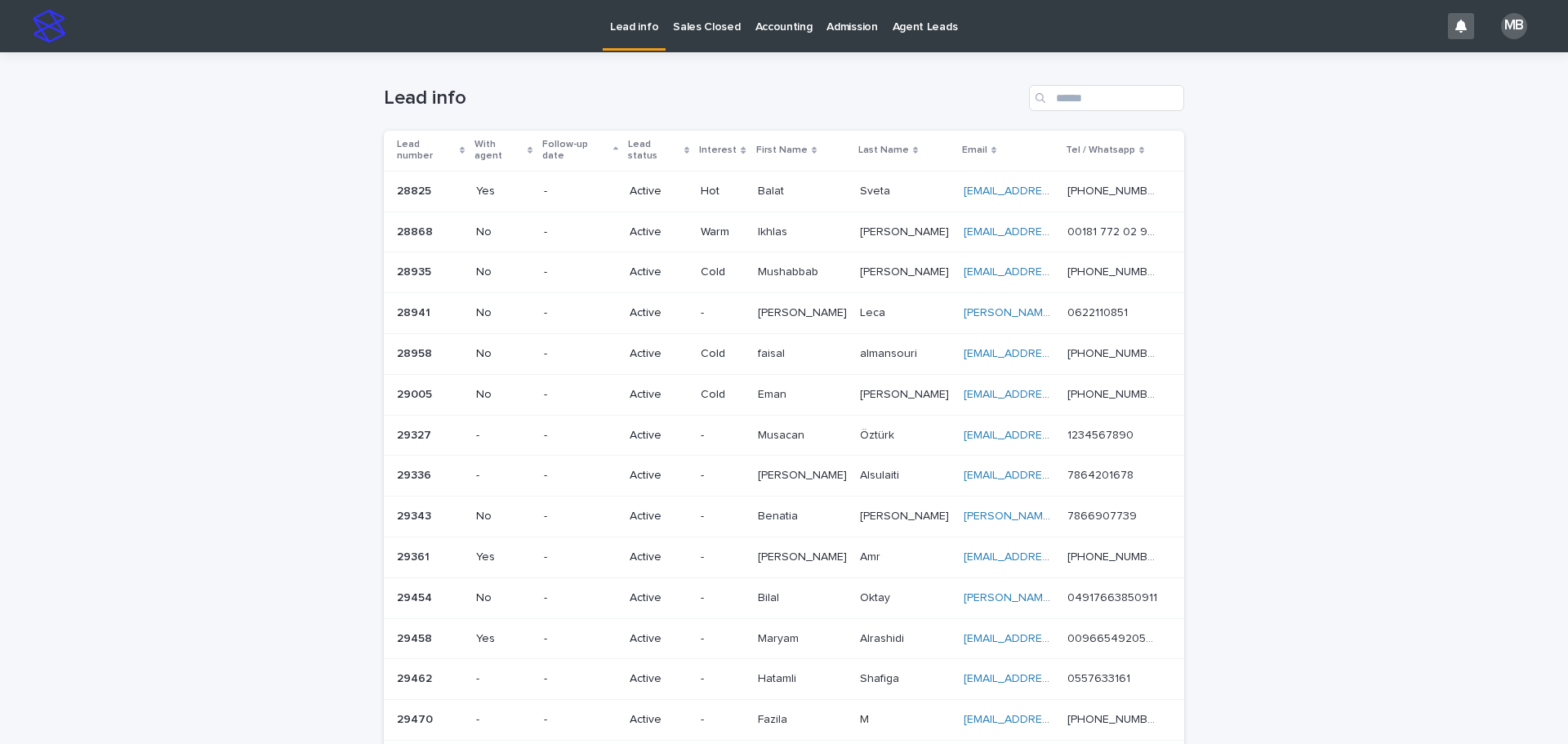
click at [704, 37] on link "Sales Closed" at bounding box center [707, 25] width 82 height 51
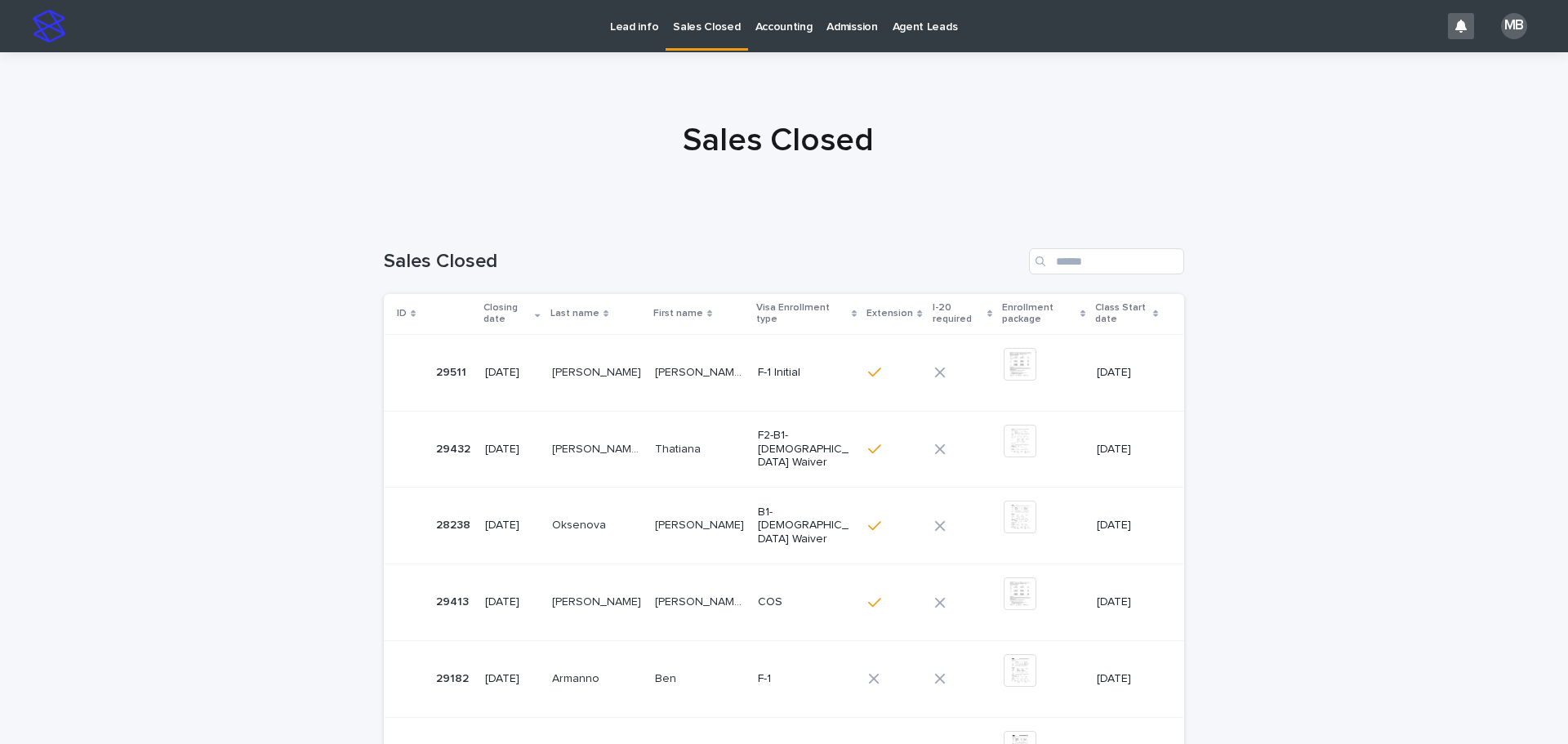
click at [782, 148] on h1 "Sales Closed" at bounding box center [779, 140] width 800 height 39
click at [650, 37] on link "Lead info" at bounding box center [634, 25] width 63 height 51
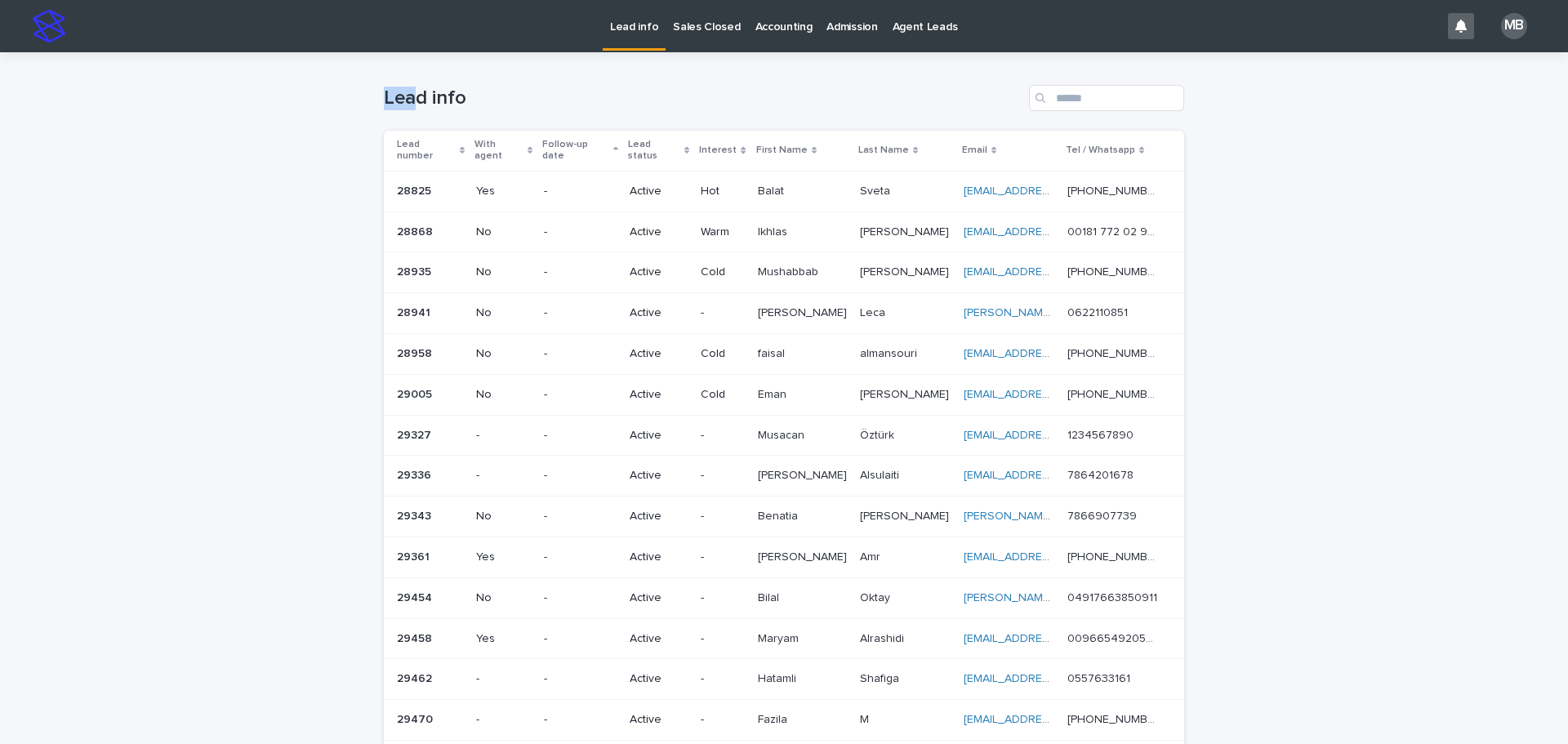
drag, startPoint x: 363, startPoint y: 92, endPoint x: 1421, endPoint y: 453, distance: 1117.9
click at [782, 453] on div "Loading... Saving… Loading... Saving… Lead info Lead number With agent Follow-u…" at bounding box center [784, 689] width 1568 height 1275
click at [782, 446] on div "Loading... Saving… Loading... Saving… Lead info Lead number With agent Follow-u…" at bounding box center [784, 689] width 1568 height 1275
click at [695, 25] on p "Sales Closed" at bounding box center [706, 17] width 67 height 34
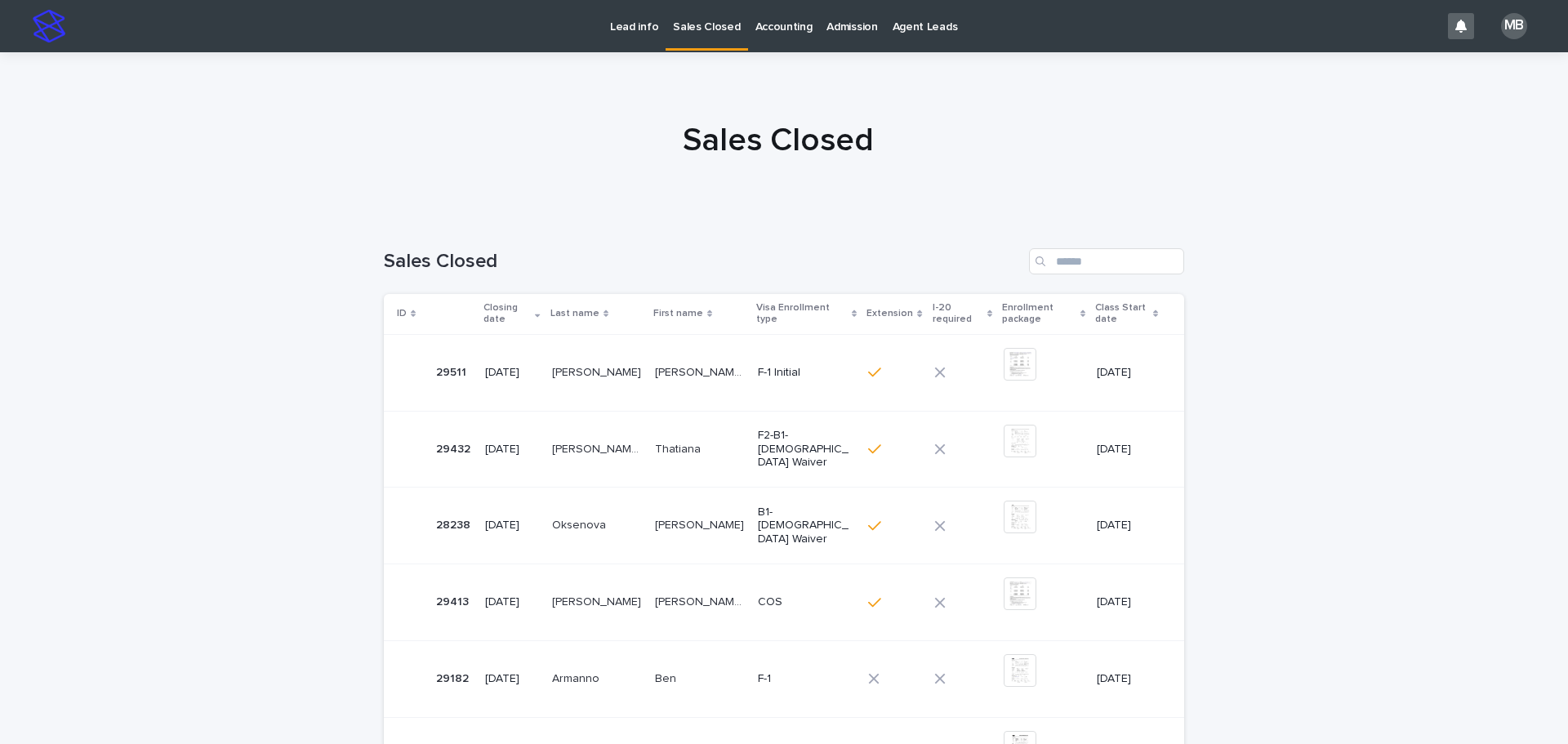
click at [782, 142] on h1 "Sales Closed" at bounding box center [779, 140] width 800 height 39
drag, startPoint x: 582, startPoint y: 21, endPoint x: 591, endPoint y: 23, distance: 9.2
click at [582, 21] on div "Lead info Sales Closed Accounting Admission Agent Leads" at bounding box center [757, 26] width 1366 height 52
click at [617, 30] on p "Lead info" at bounding box center [634, 17] width 48 height 34
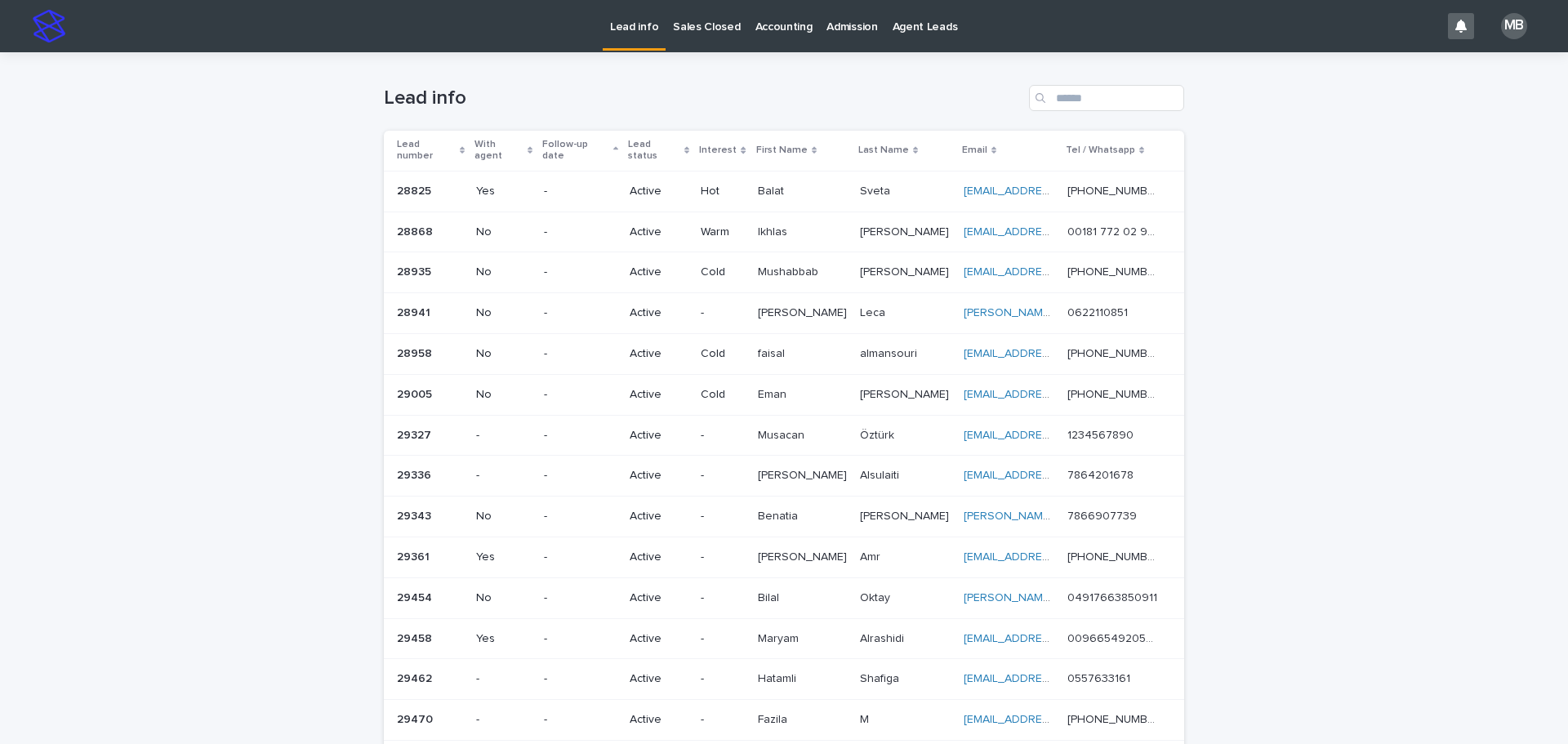
click at [715, 49] on link "Sales Closed" at bounding box center [707, 25] width 82 height 51
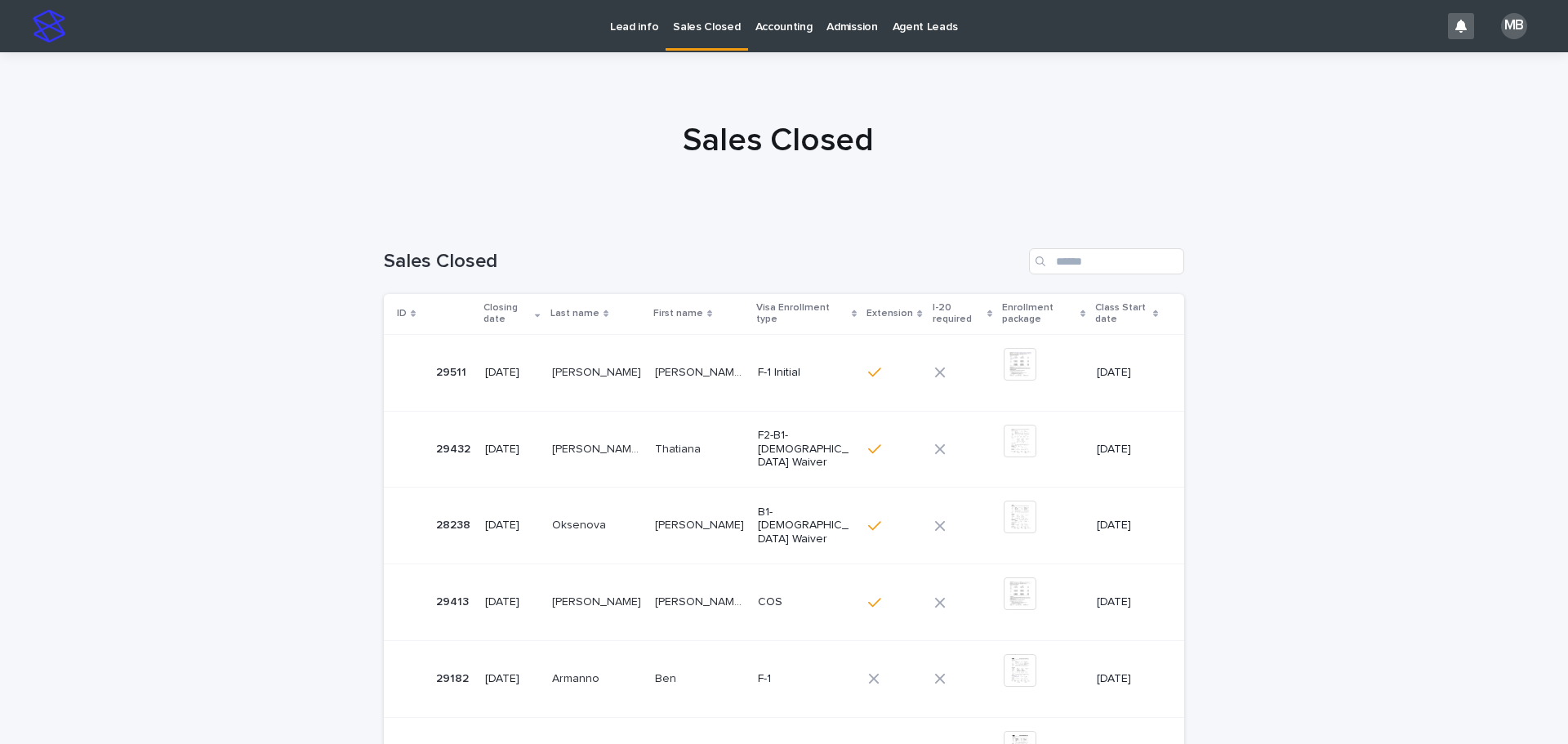
click at [259, 103] on div at bounding box center [778, 134] width 1556 height 164
click at [658, 30] on div "Lead info" at bounding box center [634, 17] width 63 height 34
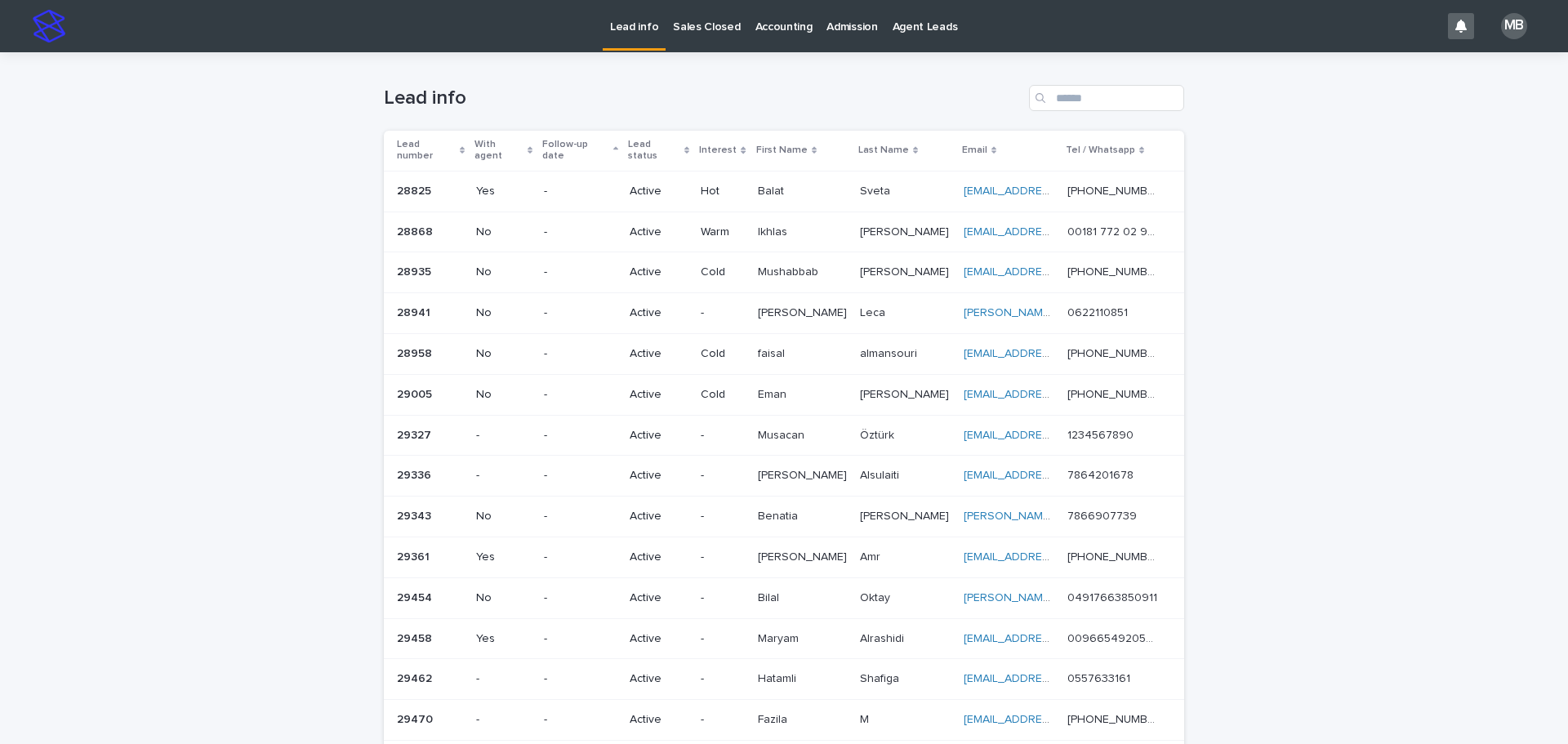
click at [768, 33] on p "Accounting" at bounding box center [784, 17] width 57 height 34
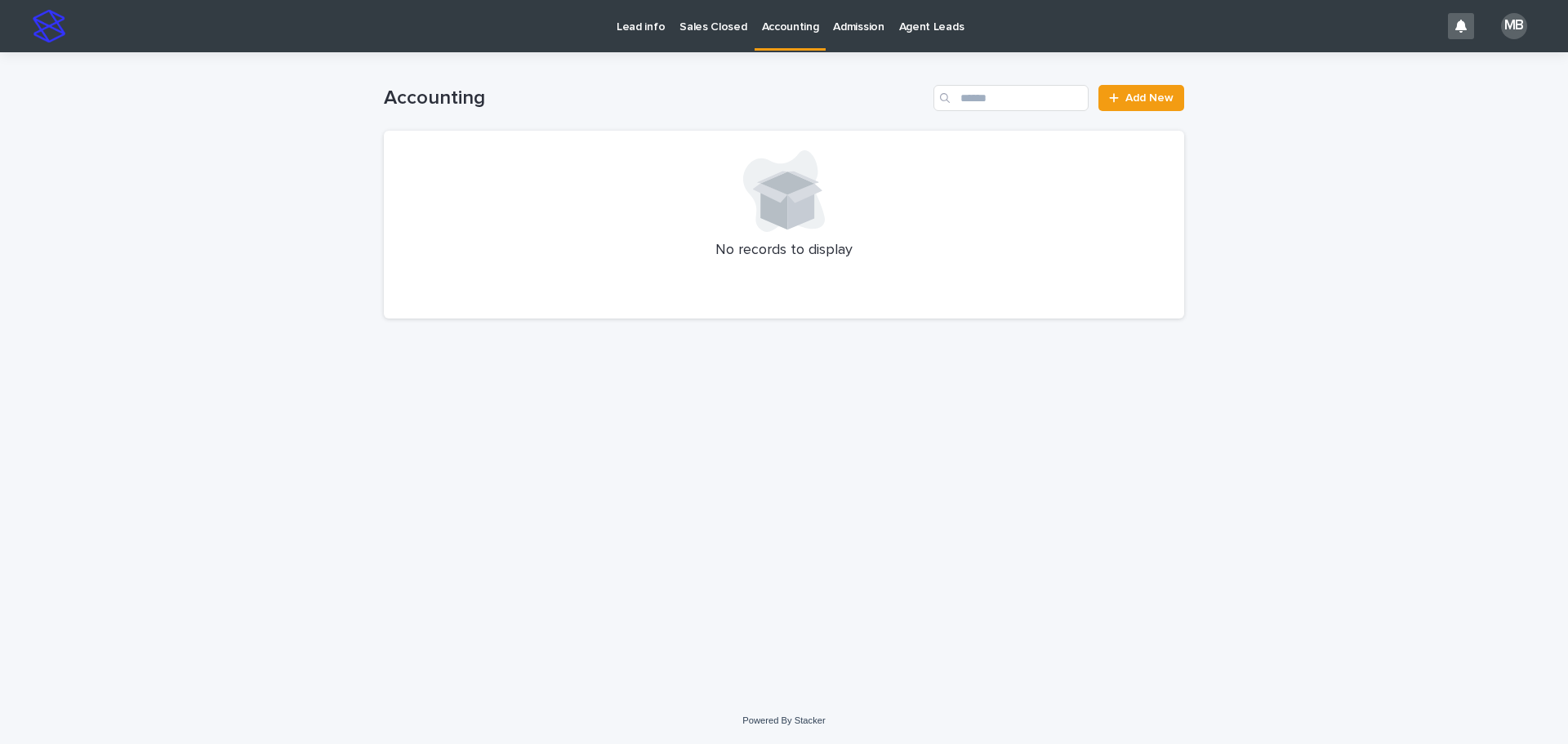
click at [639, 25] on p "Lead info" at bounding box center [641, 17] width 48 height 34
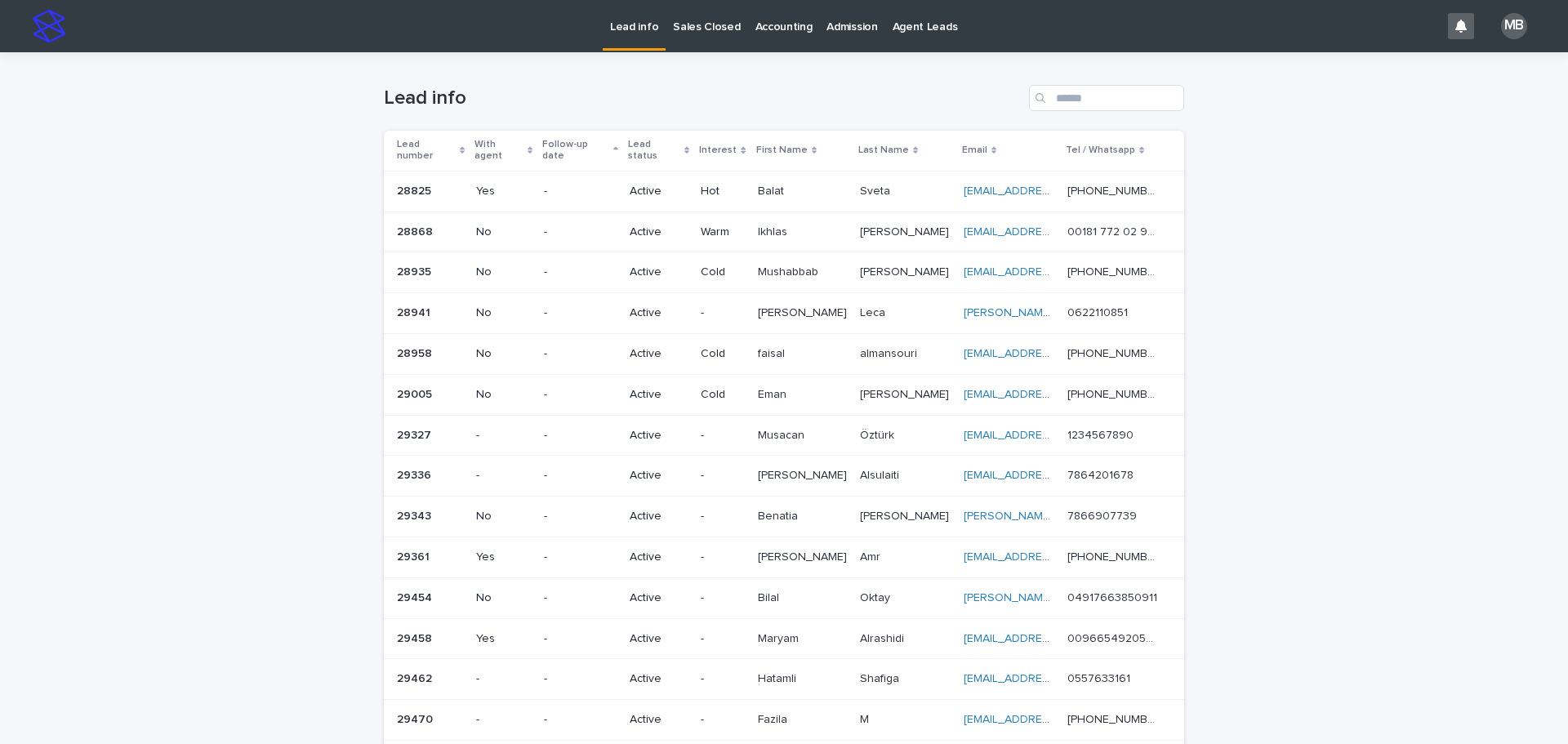
click at [687, 140] on div "Lead status" at bounding box center [658, 151] width 61 height 30
click at [207, 221] on div "Loading... Saving… Loading... Saving… Lead info Lead number With agent Follow-u…" at bounding box center [784, 689] width 1568 height 1275
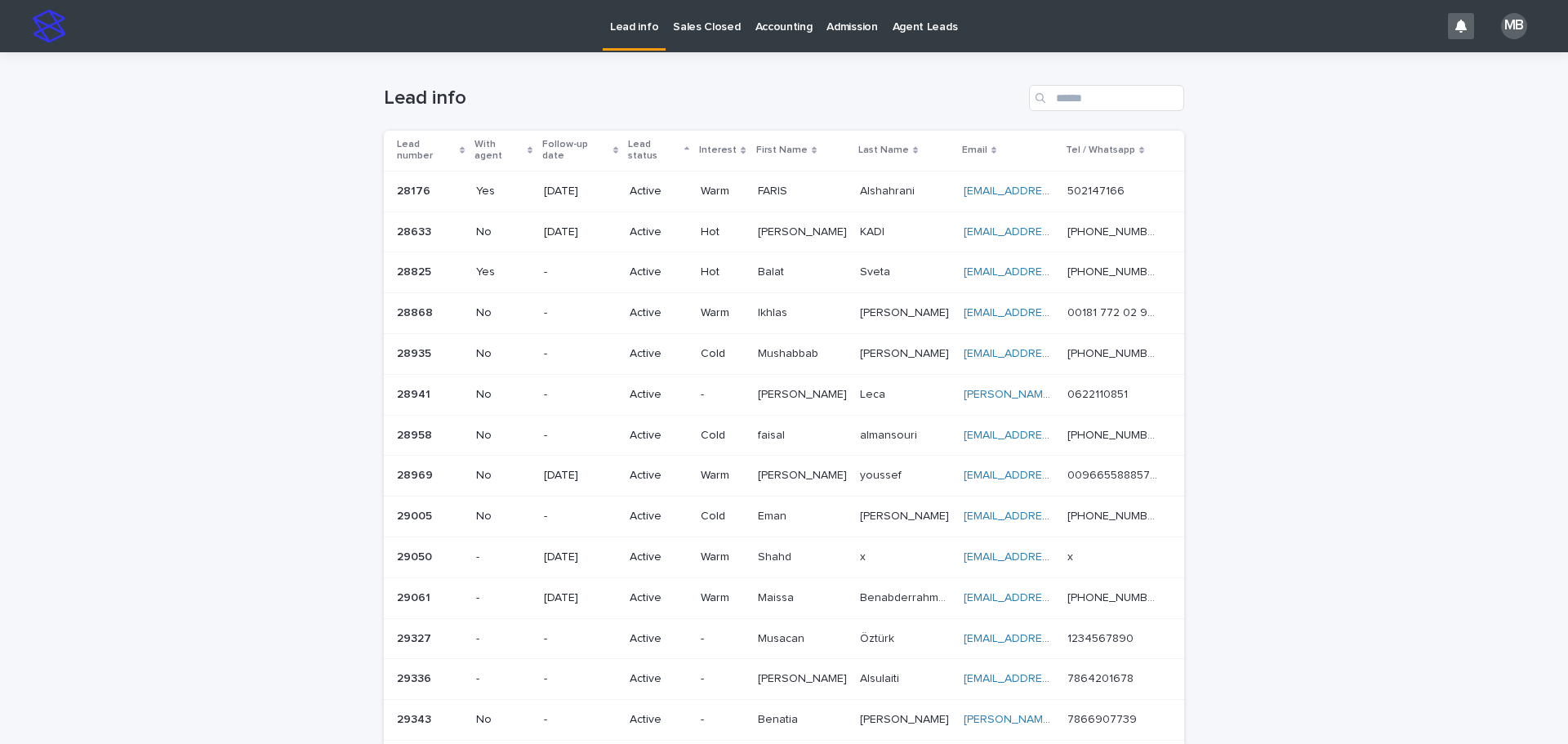
click at [694, 31] on p "Sales Closed" at bounding box center [706, 17] width 67 height 34
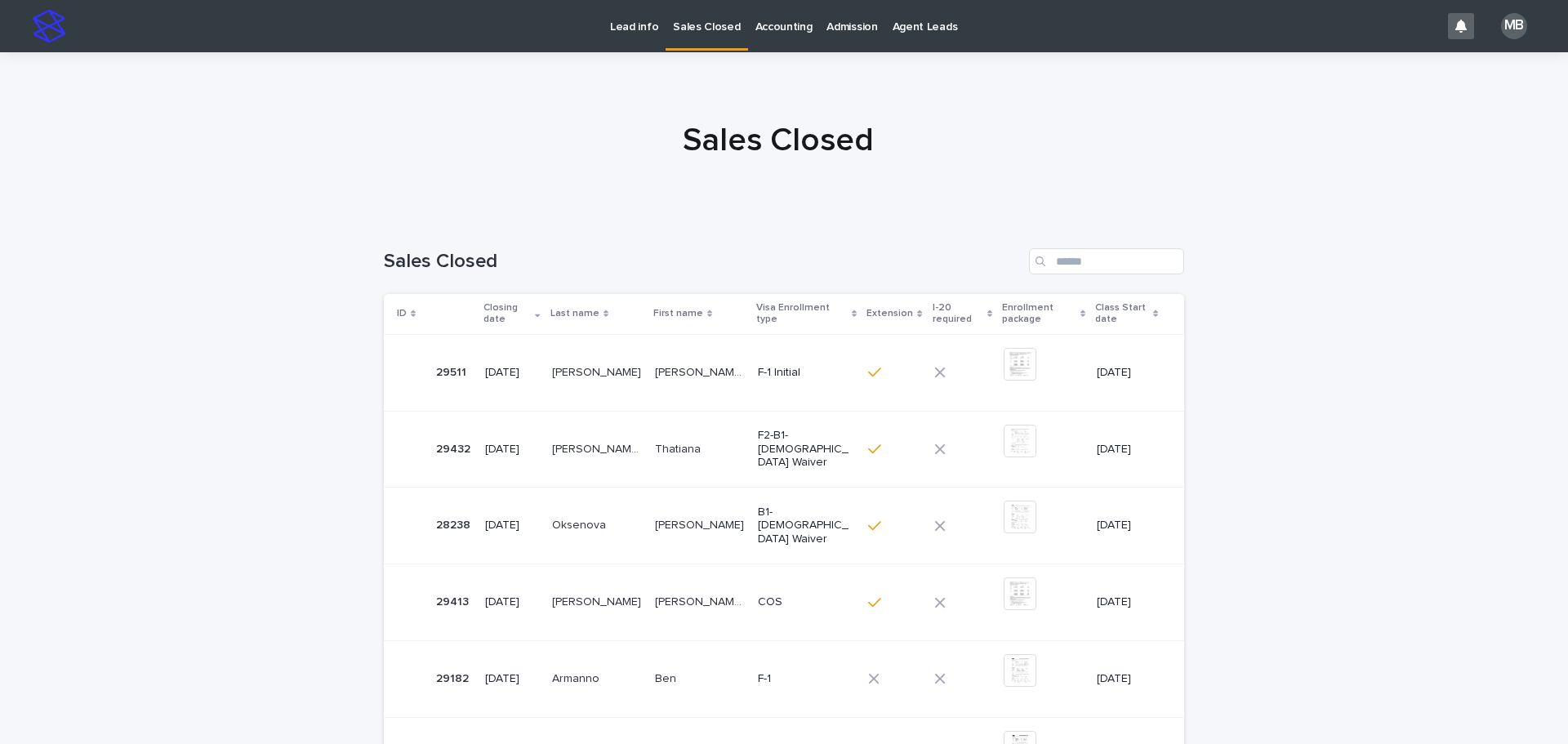
click at [610, 51] on div "Lead info Sales Closed Accounting Admission Agent Leads" at bounding box center [757, 26] width 1366 height 52
click at [624, 39] on link "Lead info" at bounding box center [634, 25] width 63 height 51
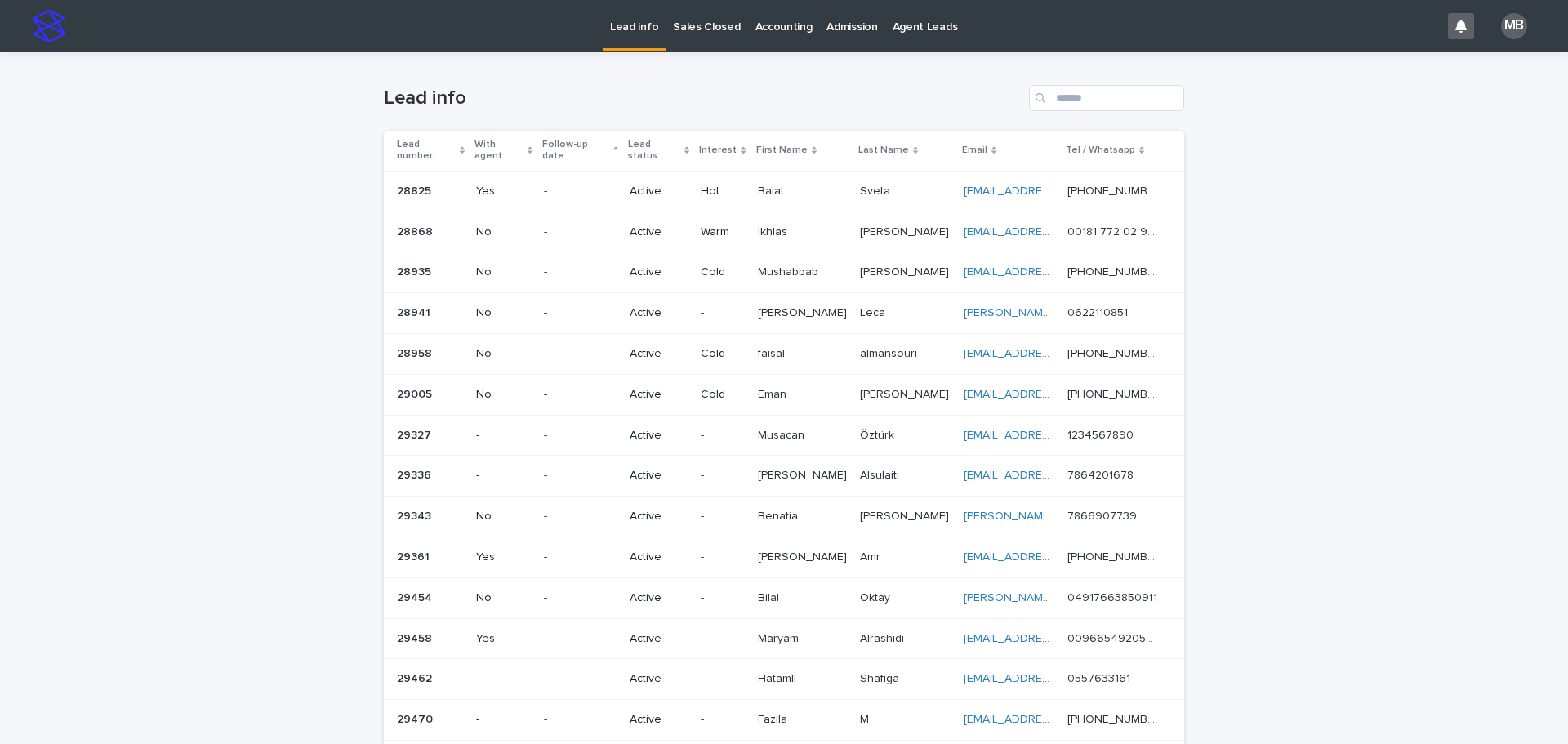
click at [684, 32] on p "Sales Closed" at bounding box center [706, 17] width 67 height 34
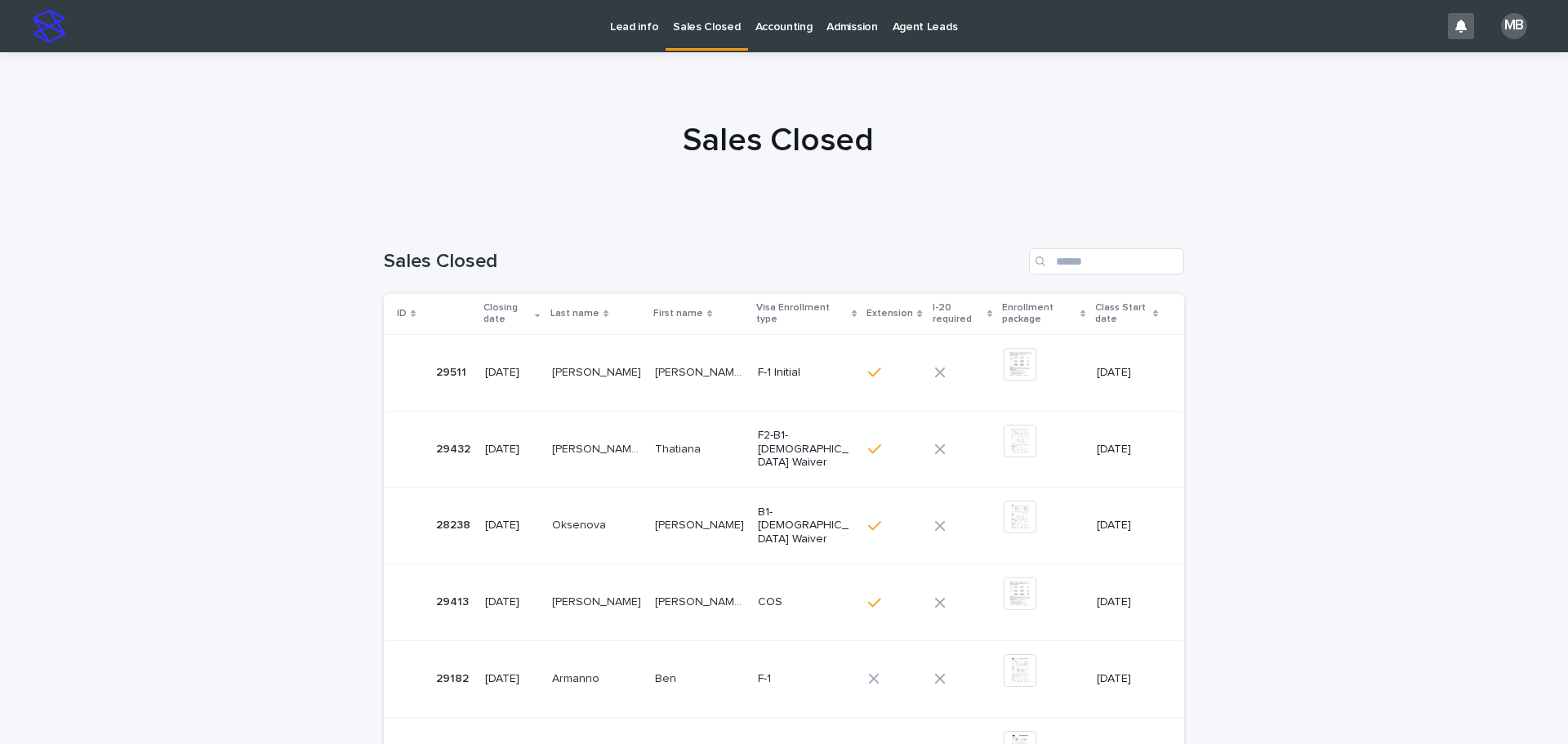
click at [650, 32] on p "Lead info" at bounding box center [634, 17] width 48 height 34
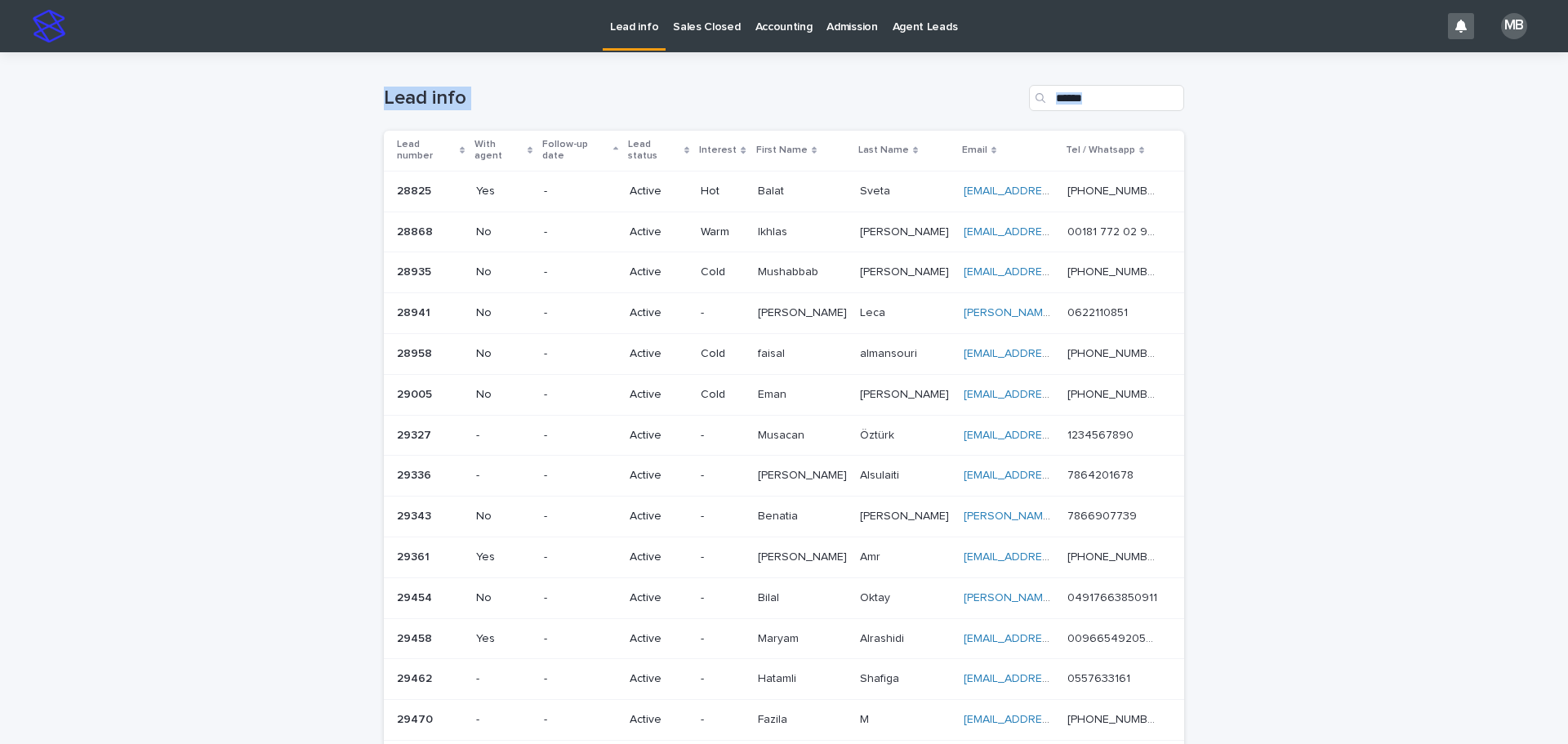
drag, startPoint x: 1068, startPoint y: 390, endPoint x: 1251, endPoint y: 461, distance: 196.3
click at [782, 461] on div "Loading... Saving… Loading... Saving… Lead info Lead number With agent Follow-u…" at bounding box center [784, 689] width 1568 height 1275
click at [782, 436] on div "Loading... Saving… Loading... Saving… Lead info Lead number With agent Follow-u…" at bounding box center [784, 689] width 1568 height 1275
click at [673, 31] on p "Sales Closed" at bounding box center [706, 17] width 67 height 34
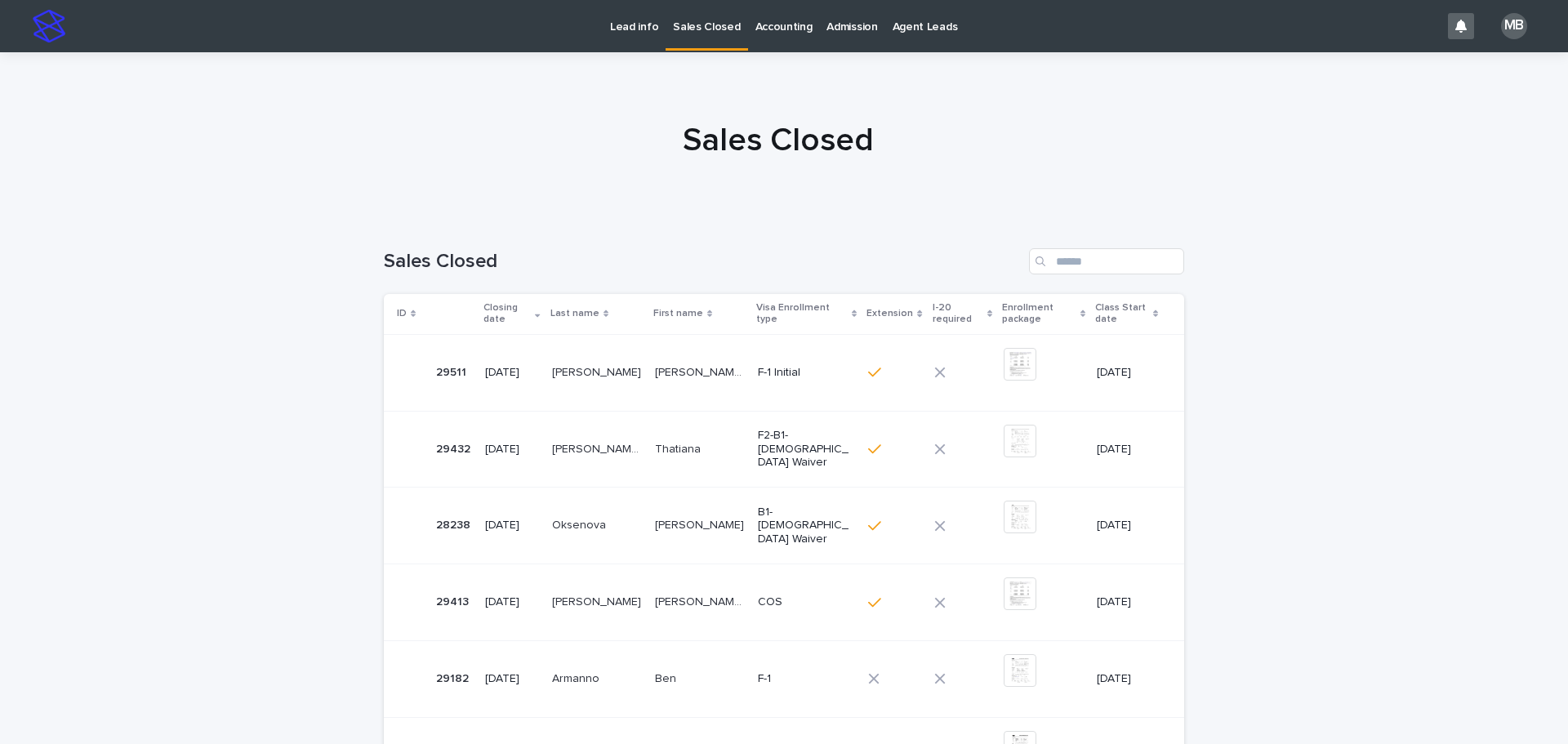
click at [646, 25] on p "Lead info" at bounding box center [634, 17] width 48 height 34
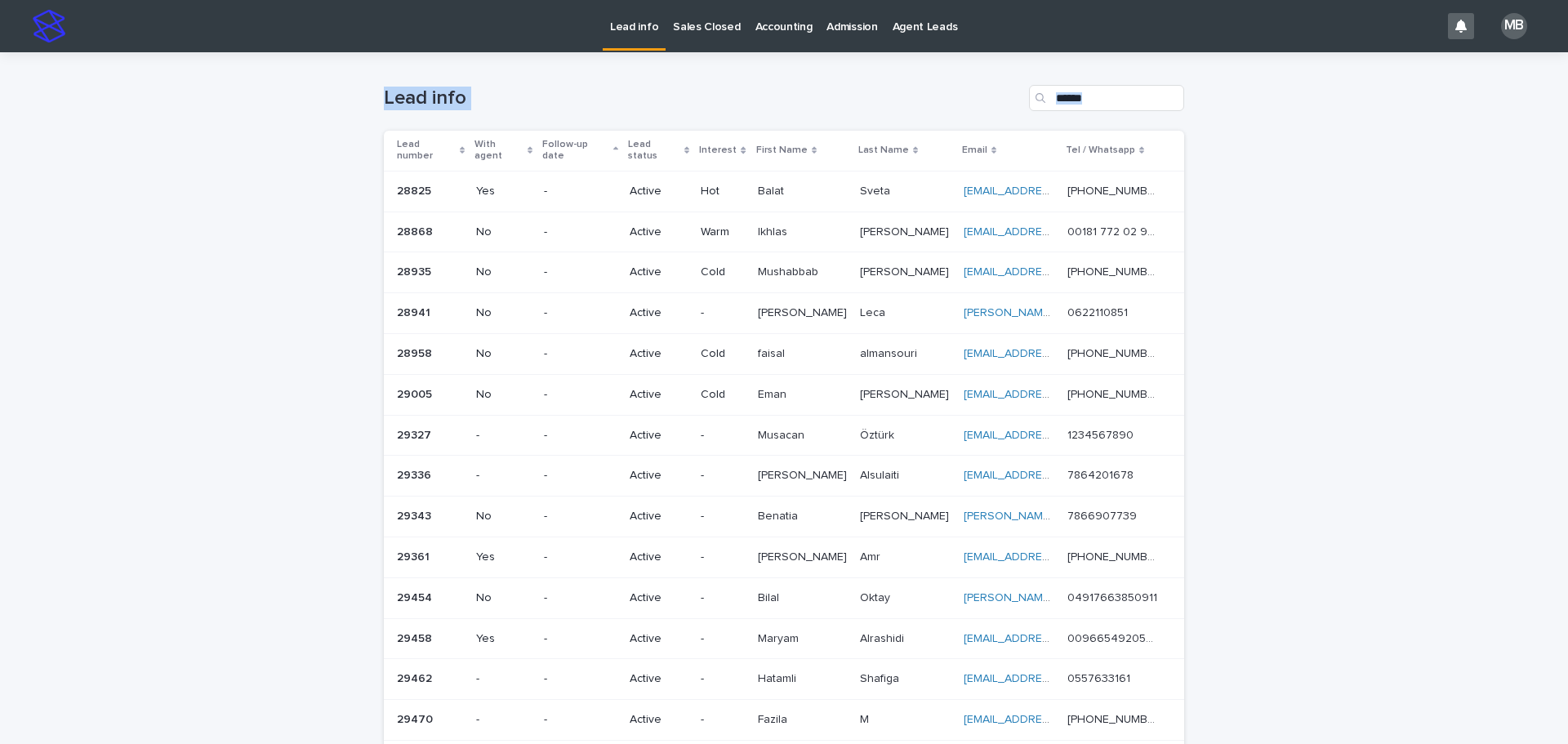
click at [782, 482] on div "Loading... Saving… Loading... Saving… Lead info Lead number With agent Follow-u…" at bounding box center [784, 689] width 1568 height 1275
click at [782, 475] on div "Loading... Saving… Loading... Saving… Lead info Lead number With agent Follow-u…" at bounding box center [784, 689] width 1568 height 1275
click at [694, 28] on p "Sales Closed" at bounding box center [706, 17] width 67 height 34
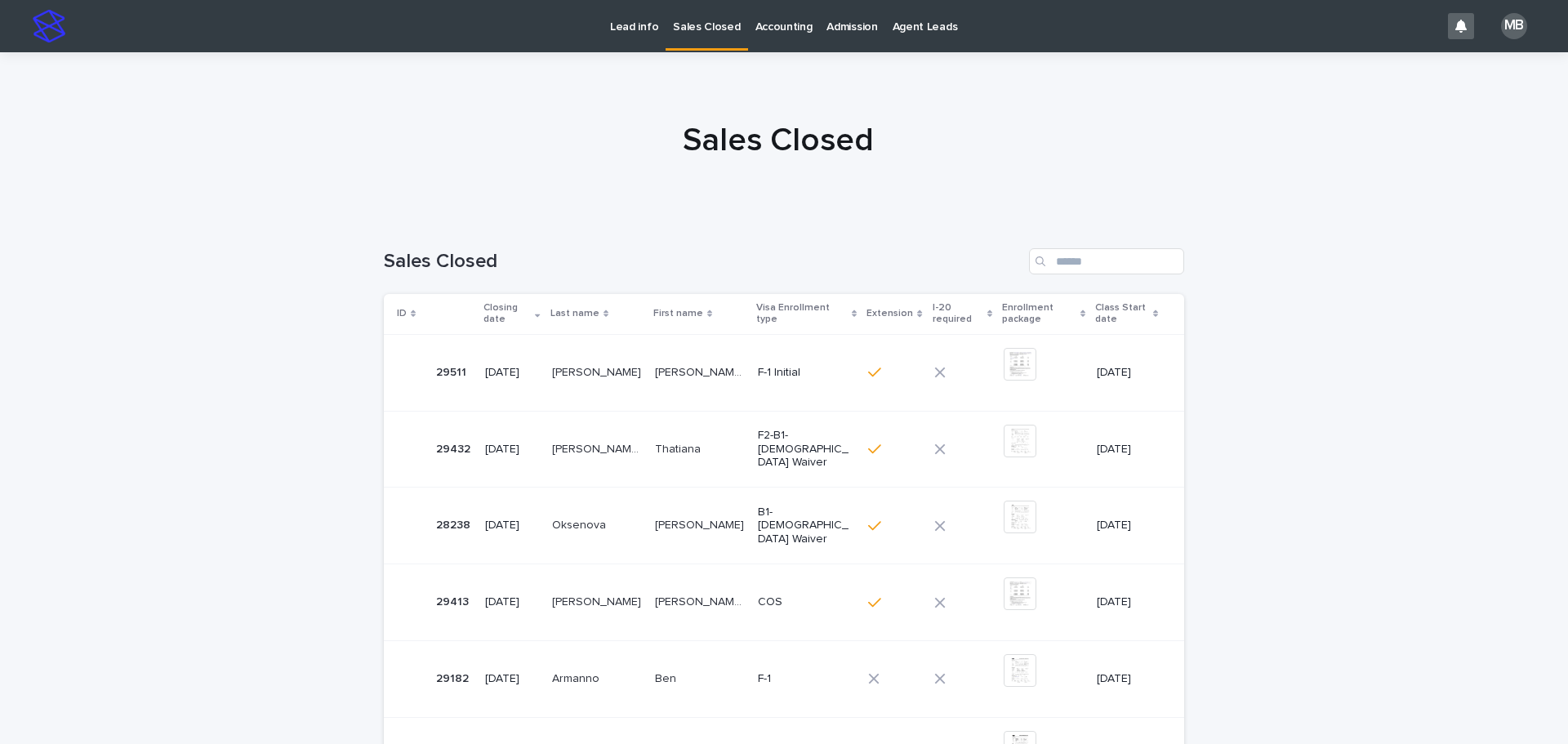
click at [609, 18] on div "Lead info" at bounding box center [634, 17] width 63 height 34
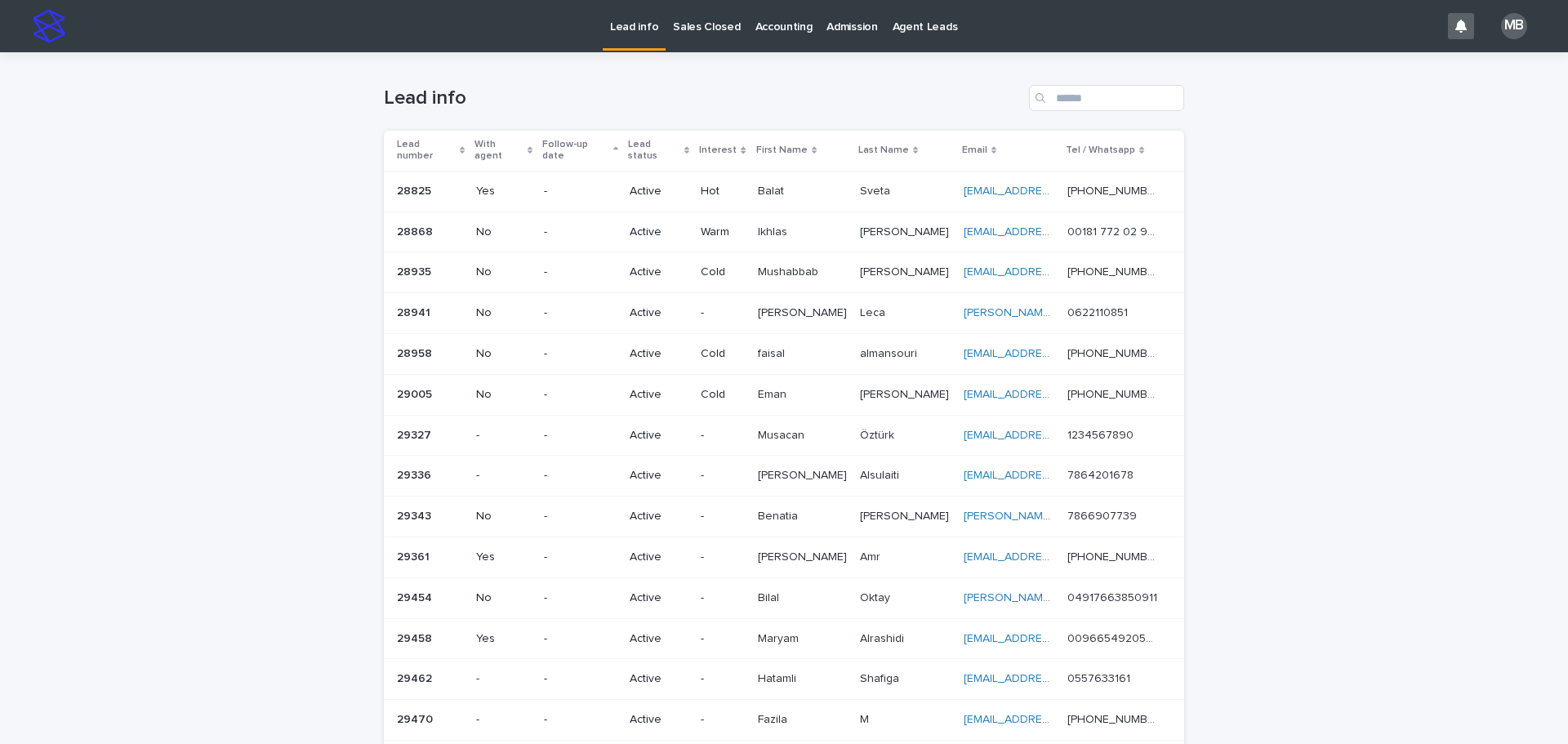
click at [677, 46] on link "Sales Closed" at bounding box center [707, 25] width 82 height 51
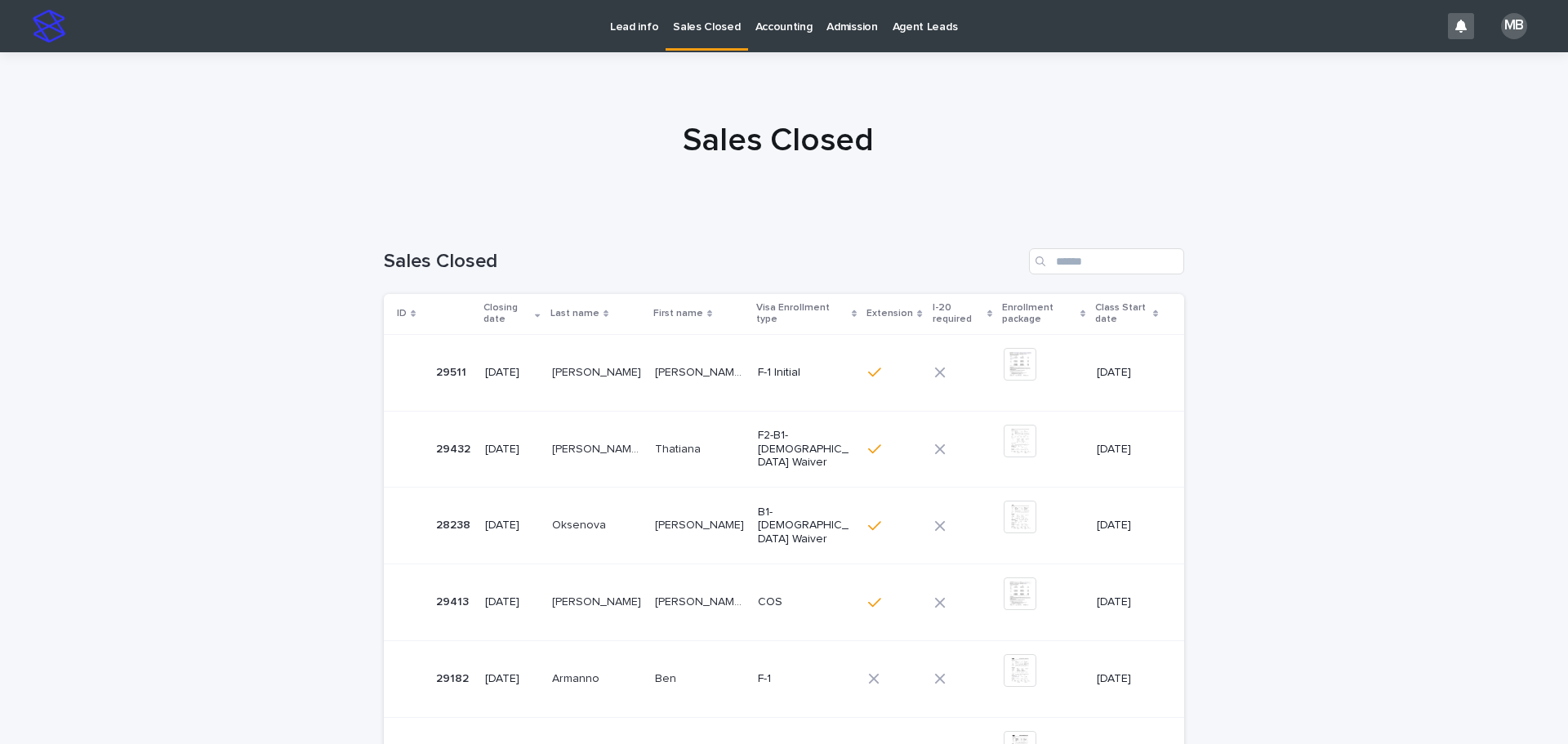
click at [627, 35] on link "Lead info" at bounding box center [634, 25] width 63 height 51
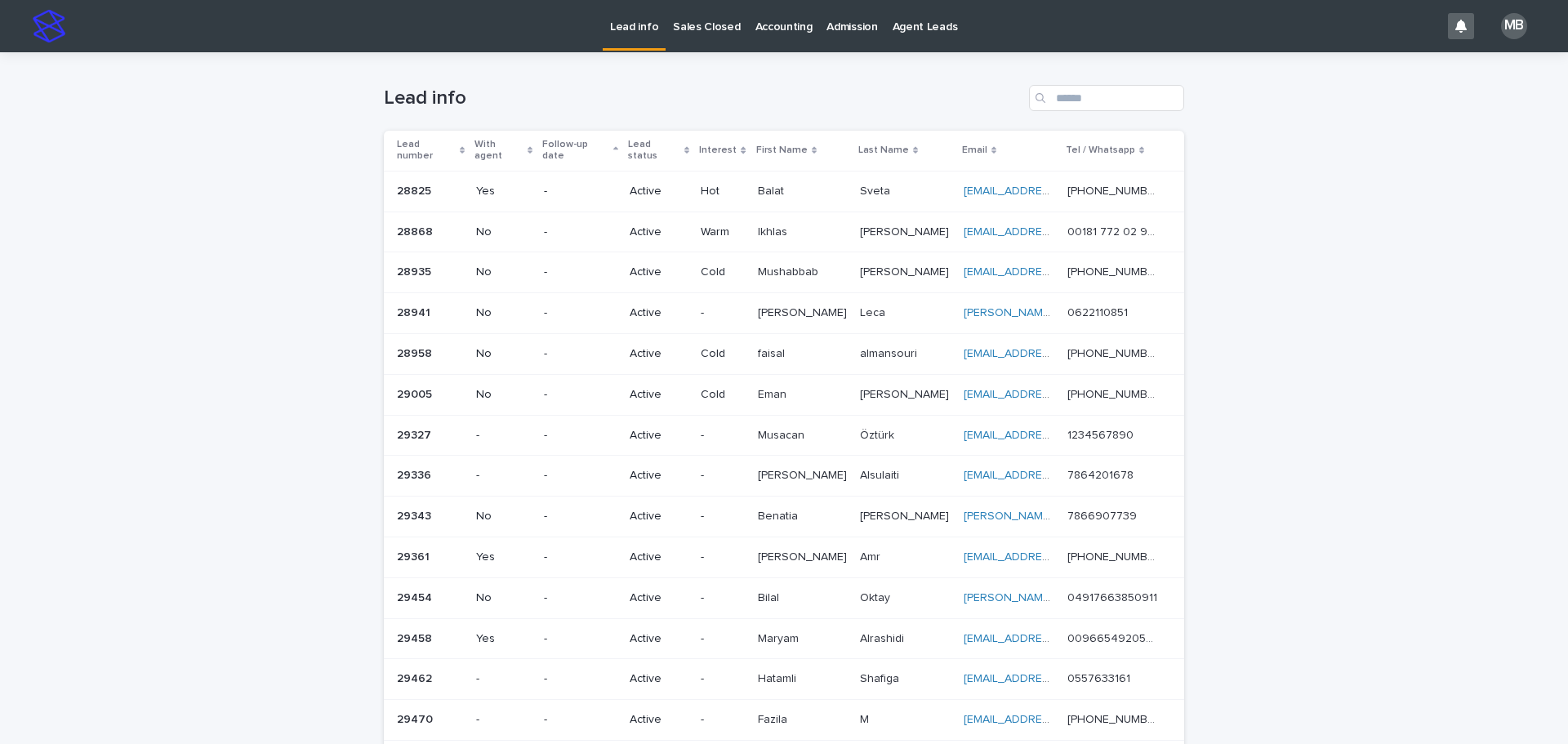
drag, startPoint x: 1476, startPoint y: 465, endPoint x: 1437, endPoint y: 444, distance: 44.3
click at [782, 449] on div "Lead info Sales Closed Accounting Admission Agent Leads MB Loading... Saving… L…" at bounding box center [784, 687] width 1568 height 1374
click at [760, 79] on div "Lead info" at bounding box center [784, 91] width 800 height 79
